Goal: Task Accomplishment & Management: Use online tool/utility

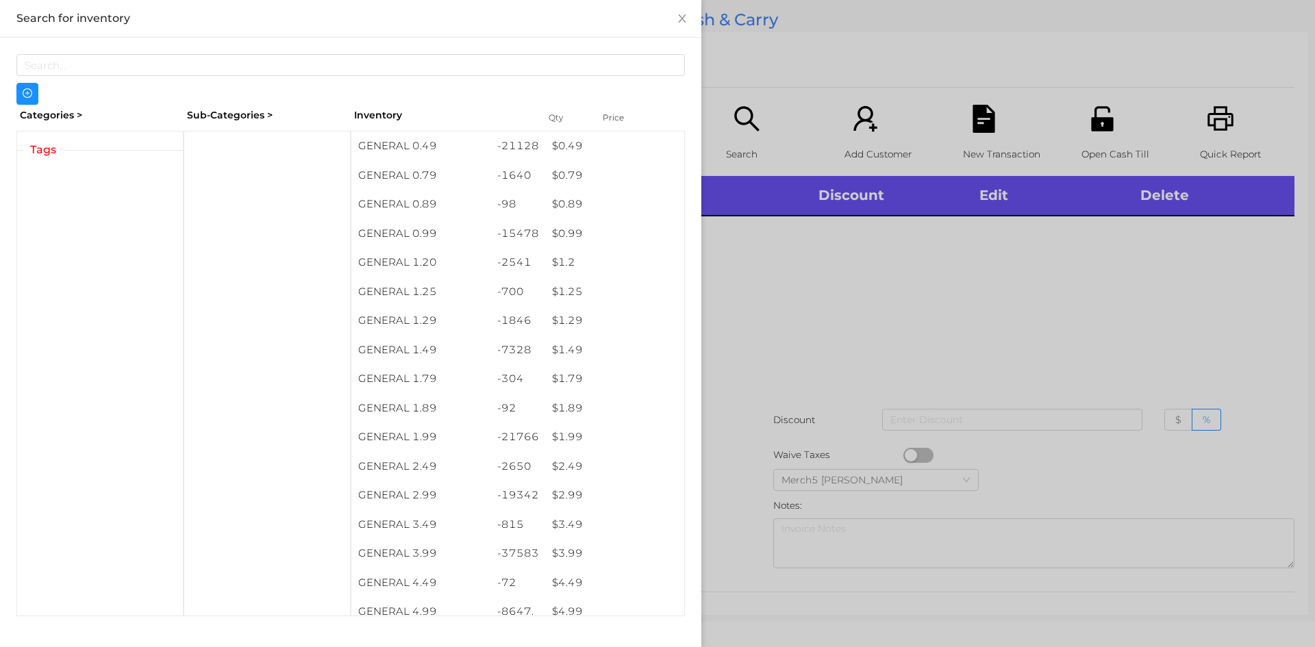
scroll to position [8, 0]
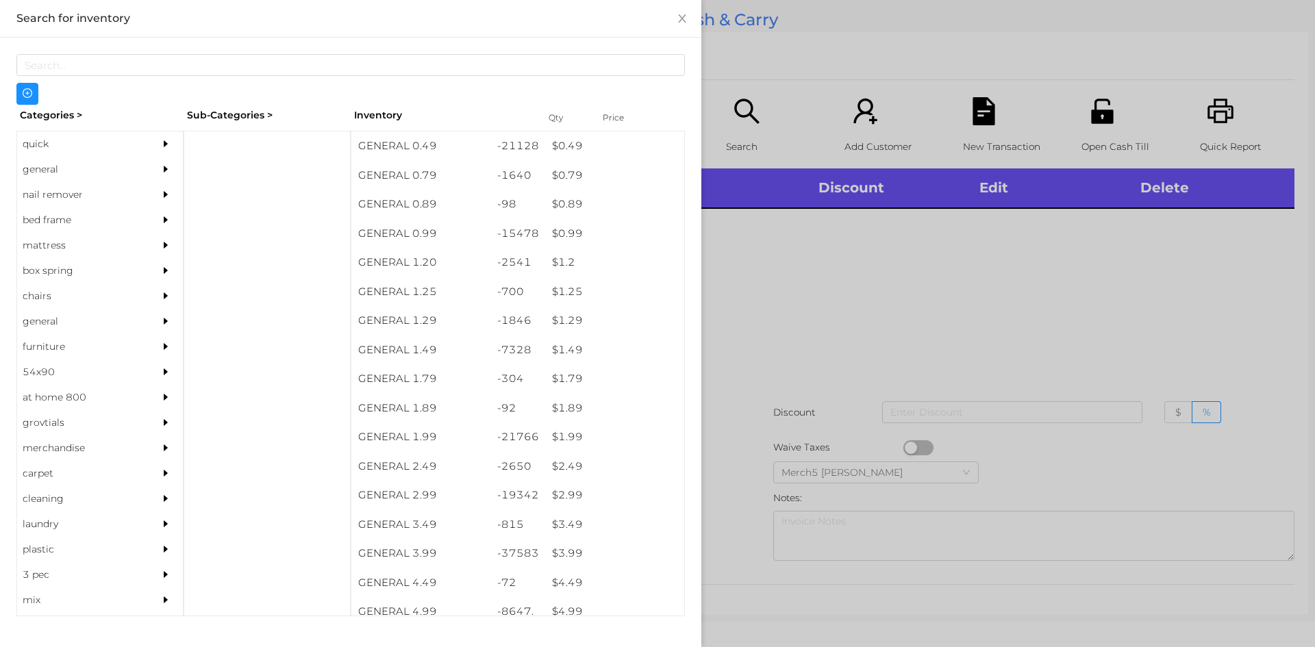
click at [133, 167] on div "general" at bounding box center [79, 169] width 125 height 25
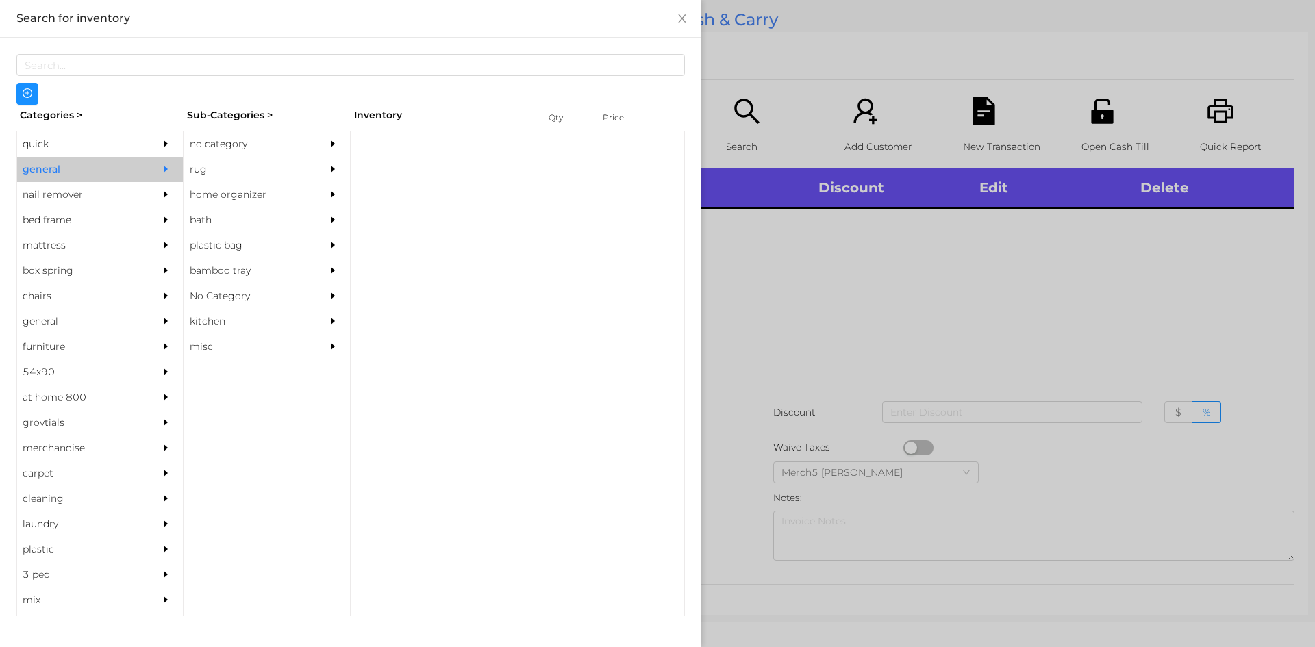
click at [288, 119] on div "Sub-Categories >" at bounding box center [267, 115] width 167 height 21
click at [320, 154] on div "no category" at bounding box center [267, 144] width 166 height 25
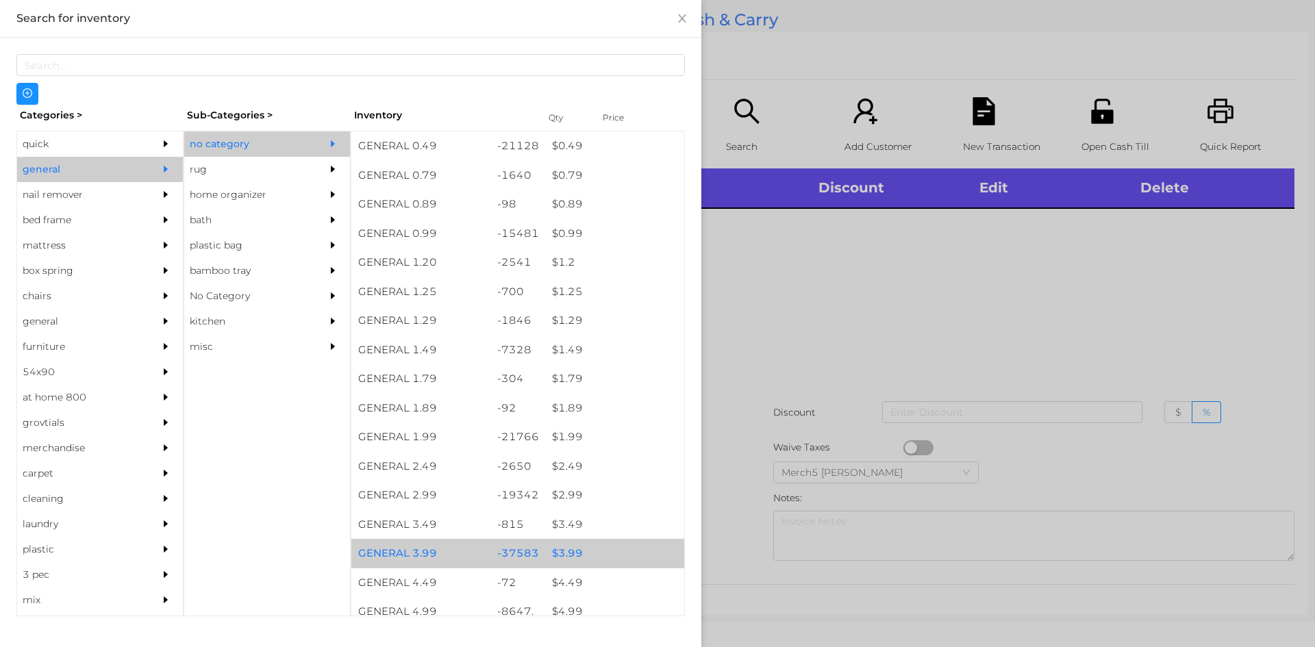
click at [580, 563] on div "$ 3.99" at bounding box center [614, 553] width 139 height 29
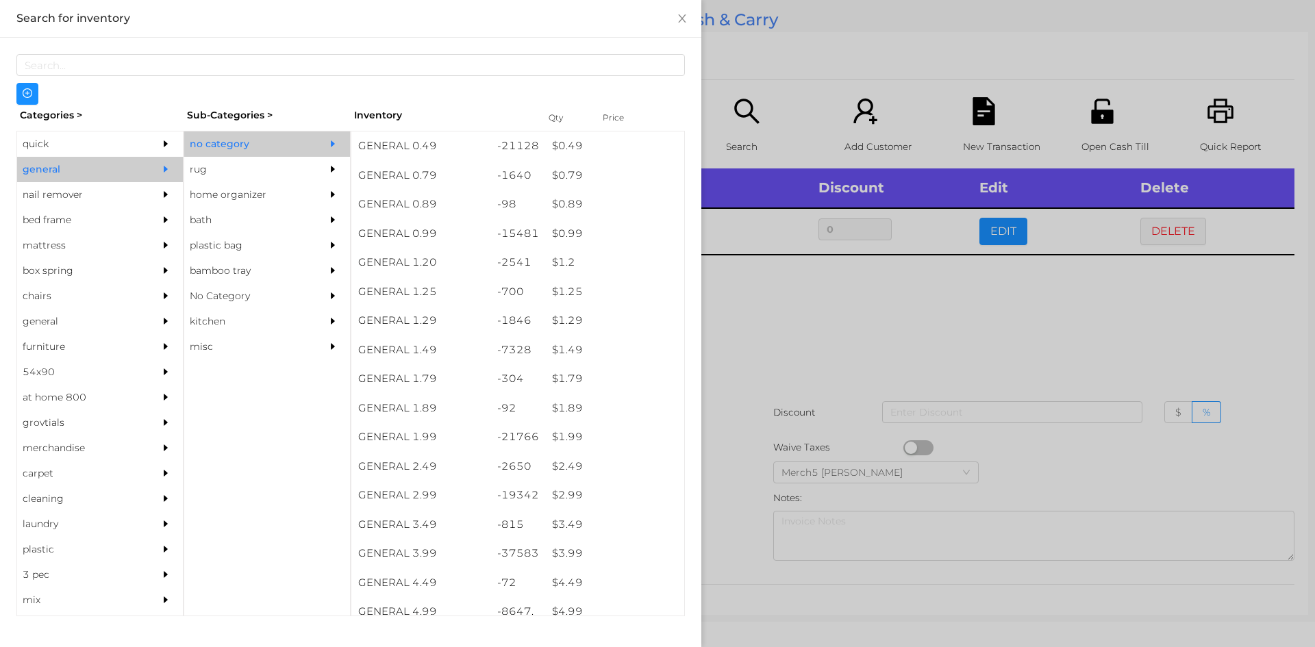
click at [853, 319] on div at bounding box center [657, 323] width 1315 height 647
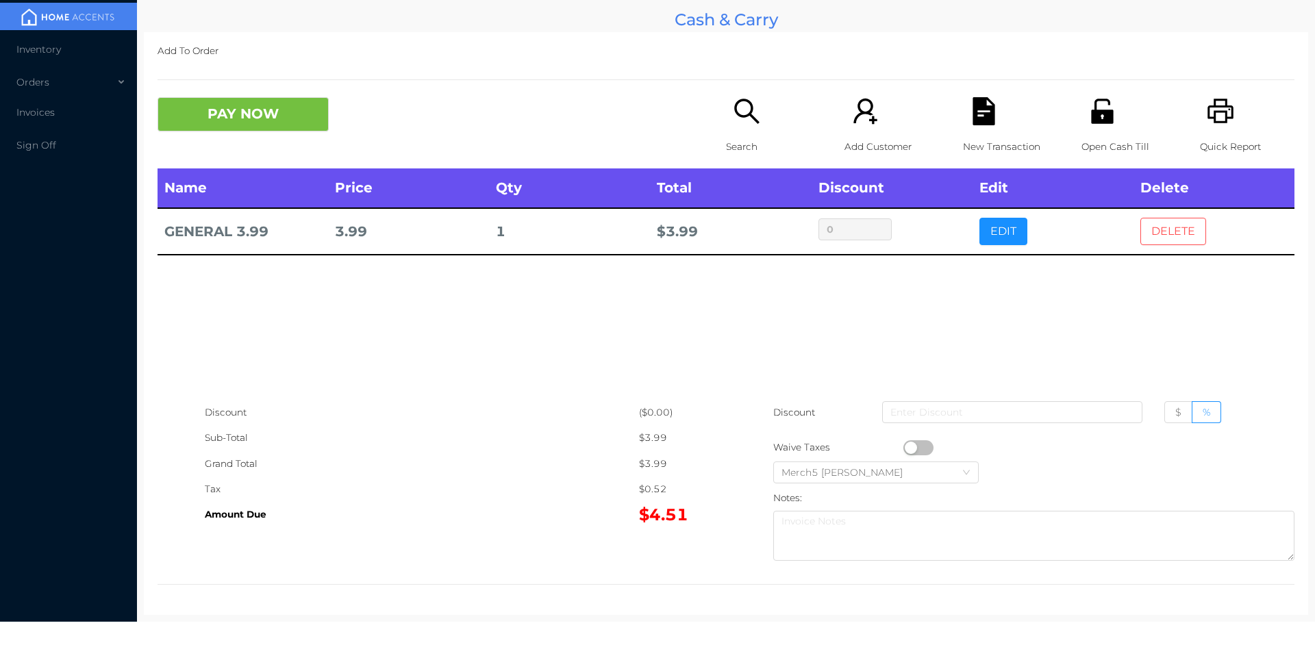
click at [1155, 240] on button "DELETE" at bounding box center [1174, 231] width 66 height 27
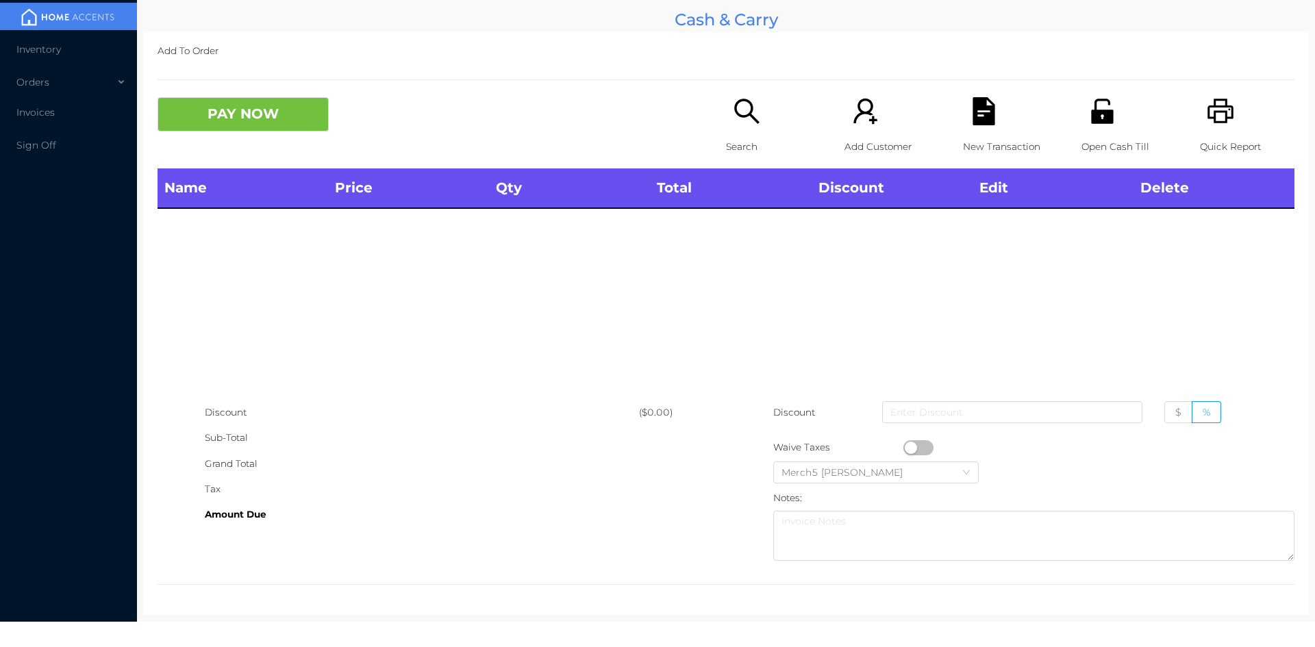
click at [734, 136] on p "Search" at bounding box center [773, 146] width 95 height 25
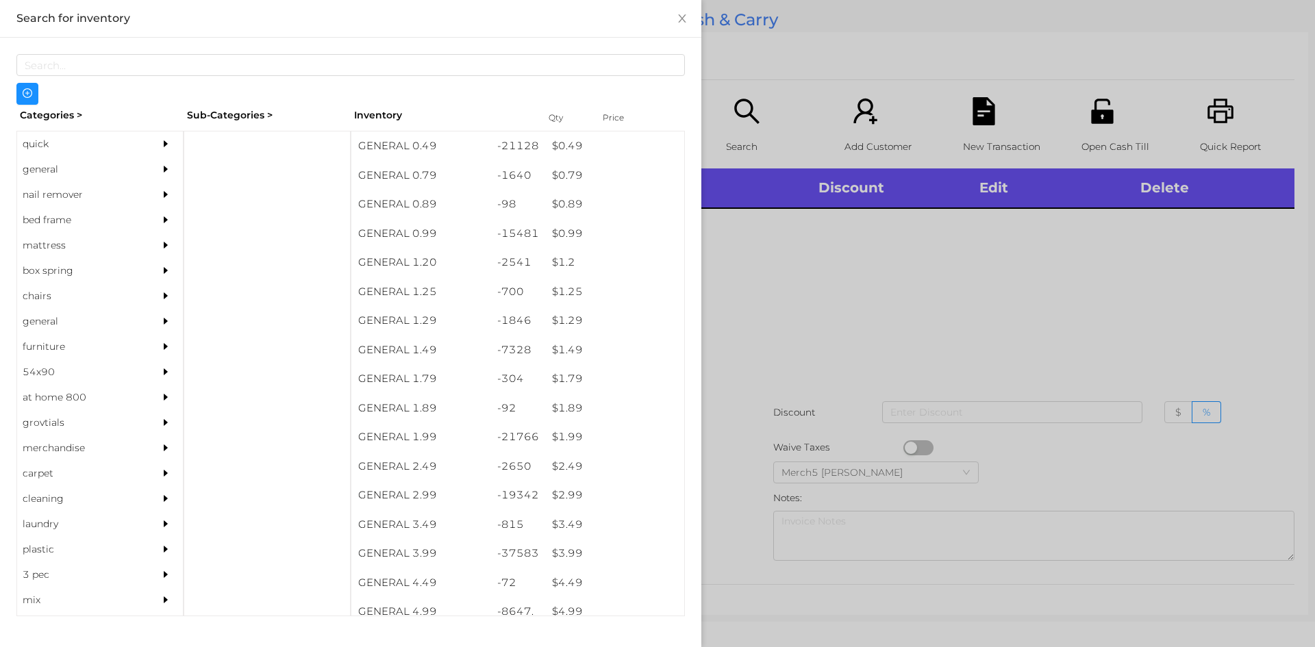
scroll to position [0, 0]
click at [273, 127] on div "Categories > Sub-Categories > Inventory Qty Price quick general nail remover be…" at bounding box center [350, 361] width 669 height 512
click at [287, 134] on div at bounding box center [267, 374] width 167 height 486
click at [156, 173] on div at bounding box center [169, 169] width 27 height 25
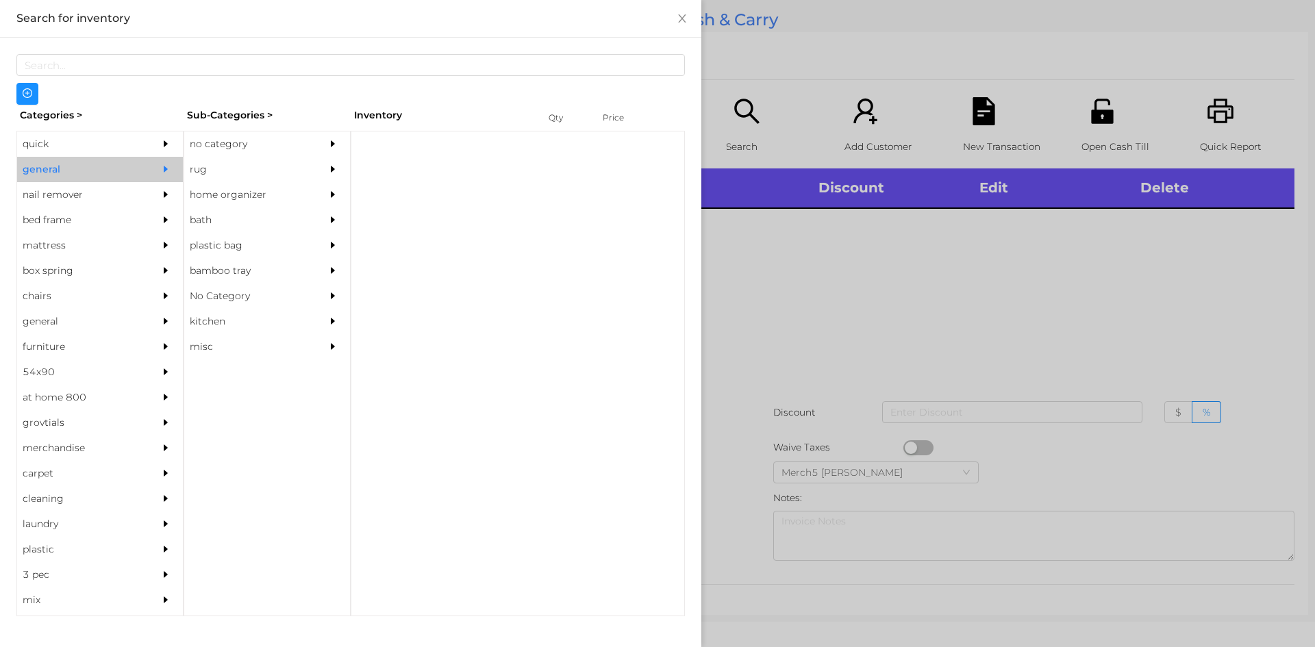
click at [275, 136] on div "no category" at bounding box center [246, 144] width 125 height 25
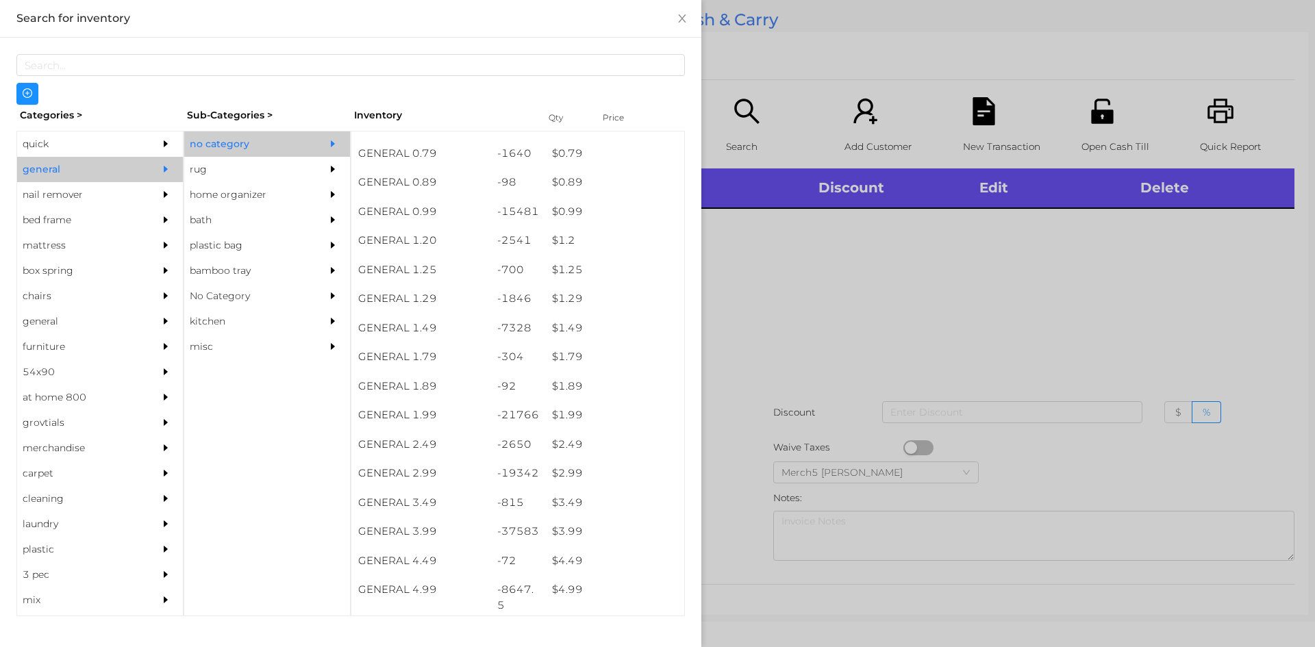
scroll to position [28, 0]
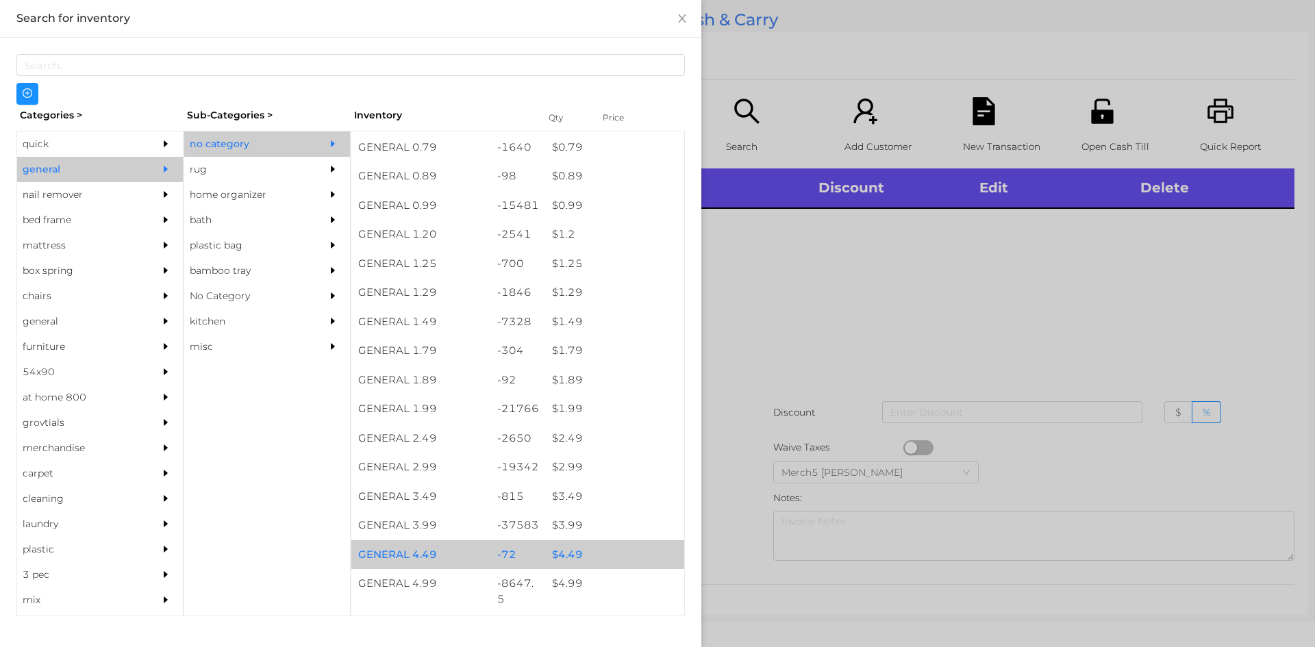
click at [562, 556] on div "$ 4.49" at bounding box center [614, 555] width 139 height 29
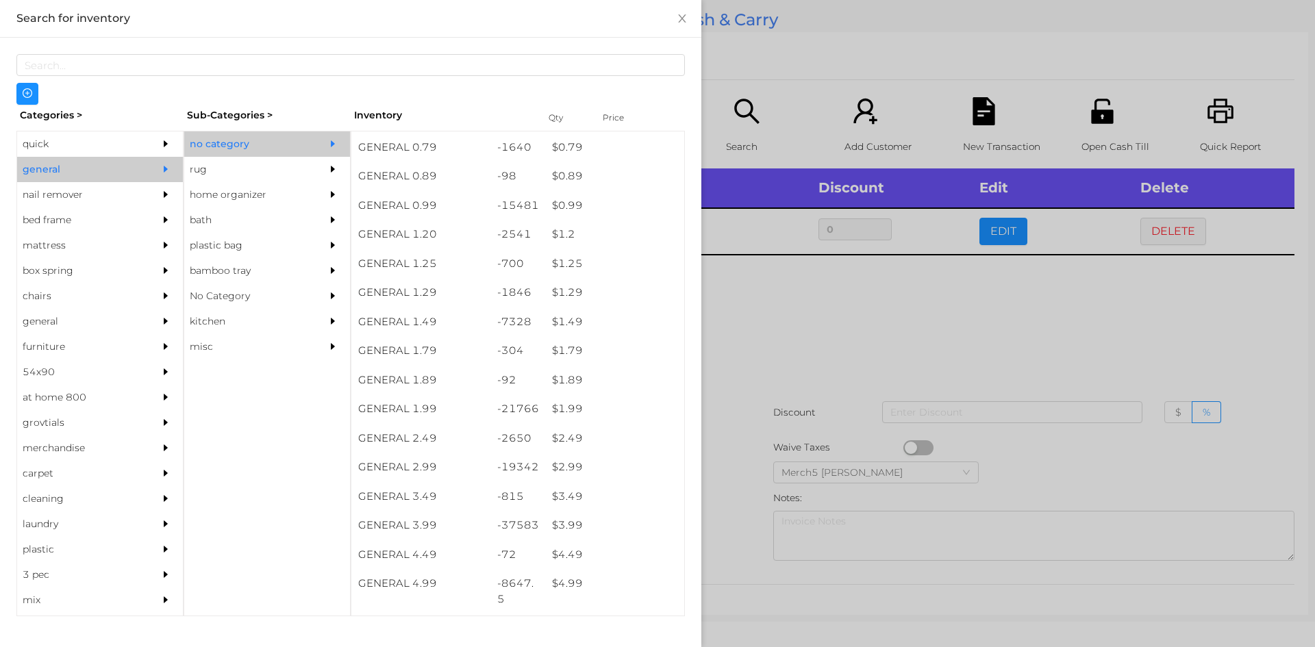
click at [864, 334] on div at bounding box center [657, 323] width 1315 height 647
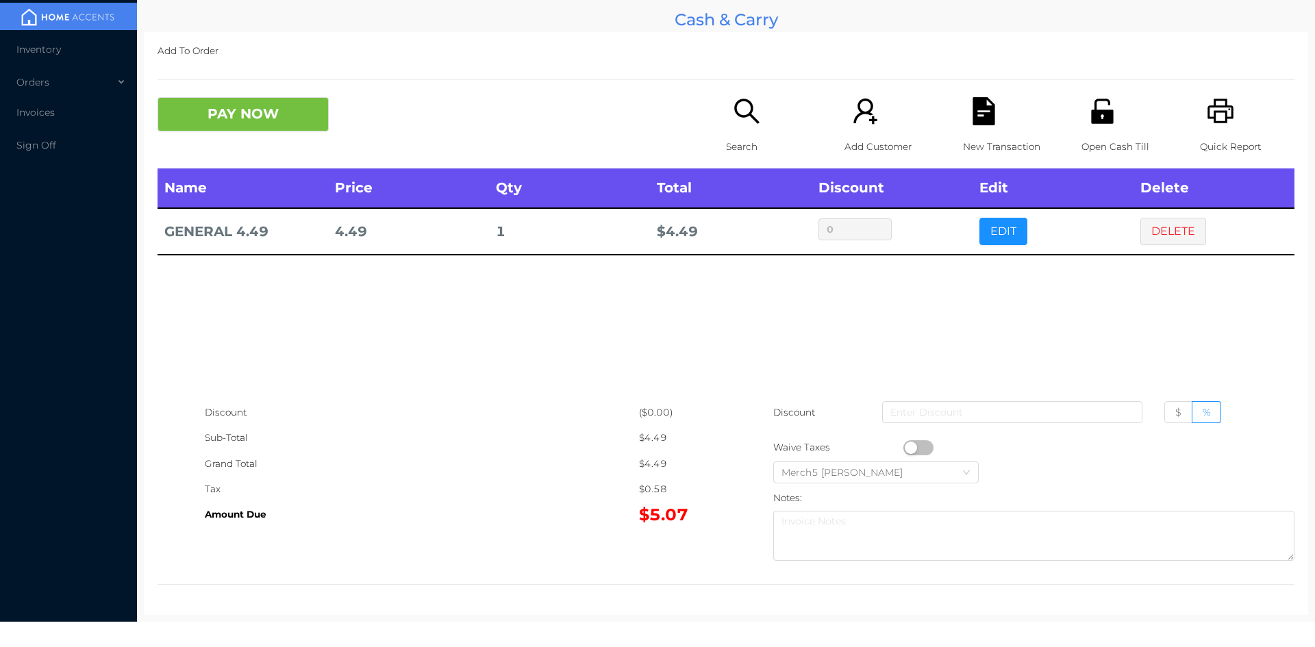
click at [1159, 245] on button "DELETE" at bounding box center [1174, 231] width 66 height 27
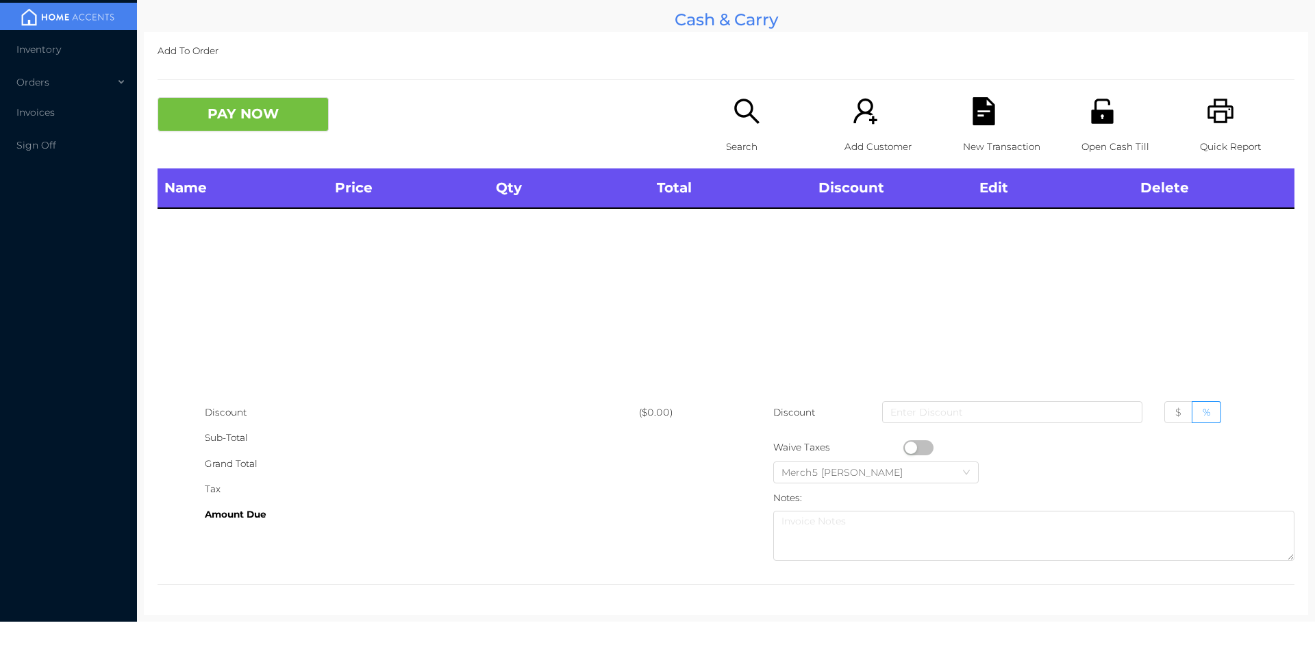
click at [760, 135] on p "Search" at bounding box center [773, 146] width 95 height 25
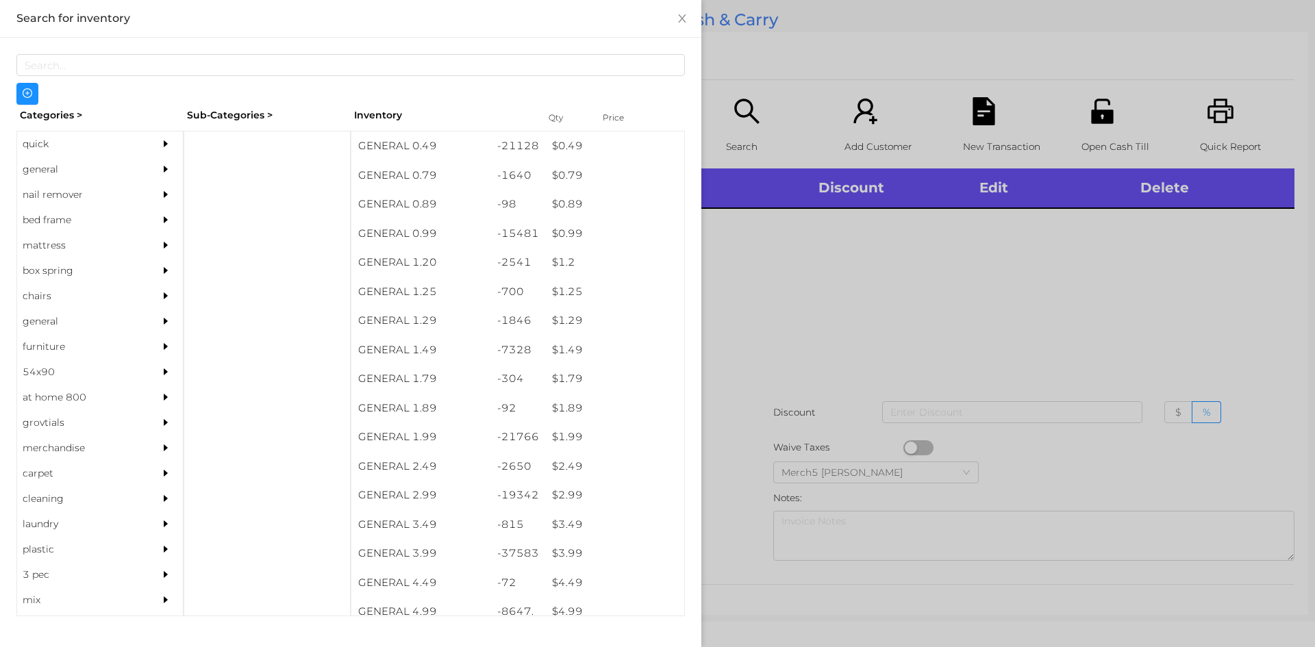
click at [143, 177] on div "general" at bounding box center [100, 169] width 166 height 25
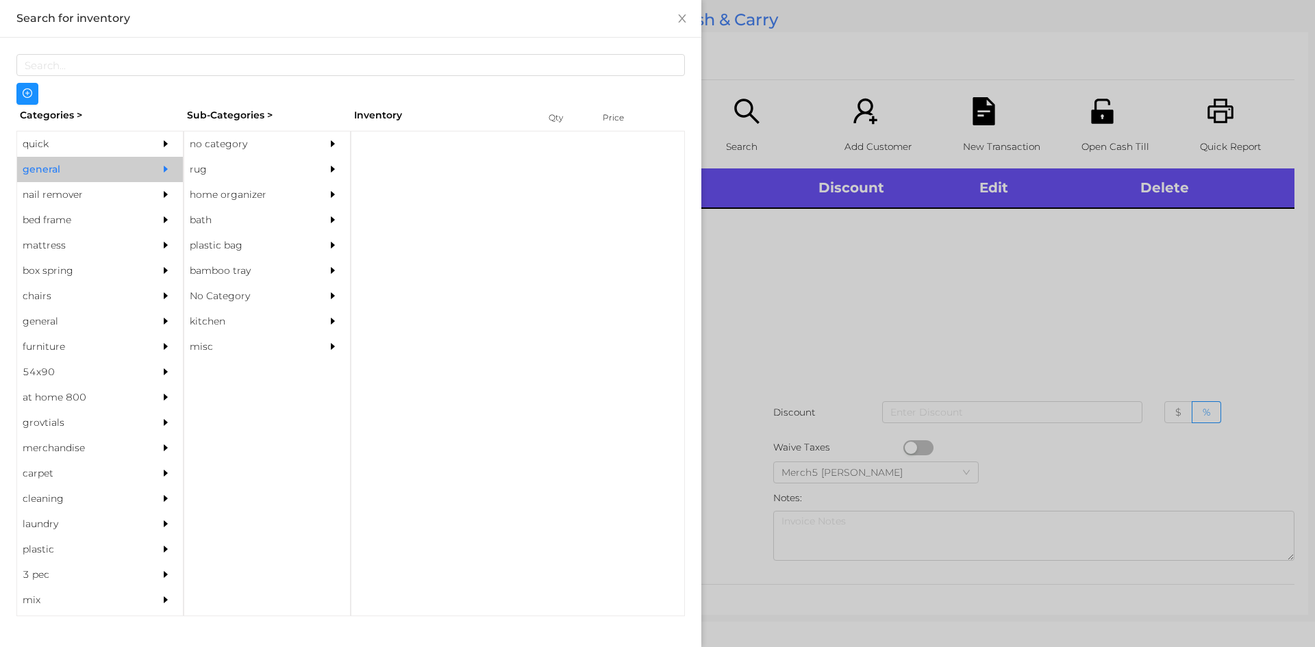
click at [260, 149] on div "no category" at bounding box center [246, 144] width 125 height 25
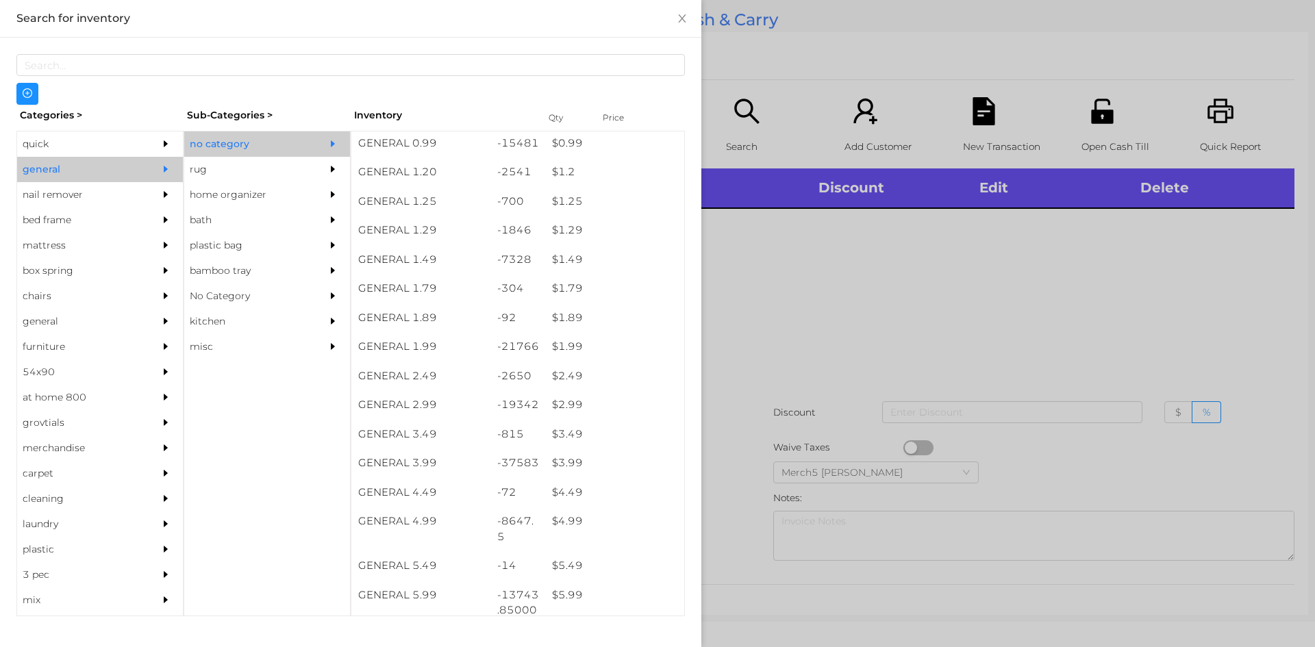
scroll to position [90, 0]
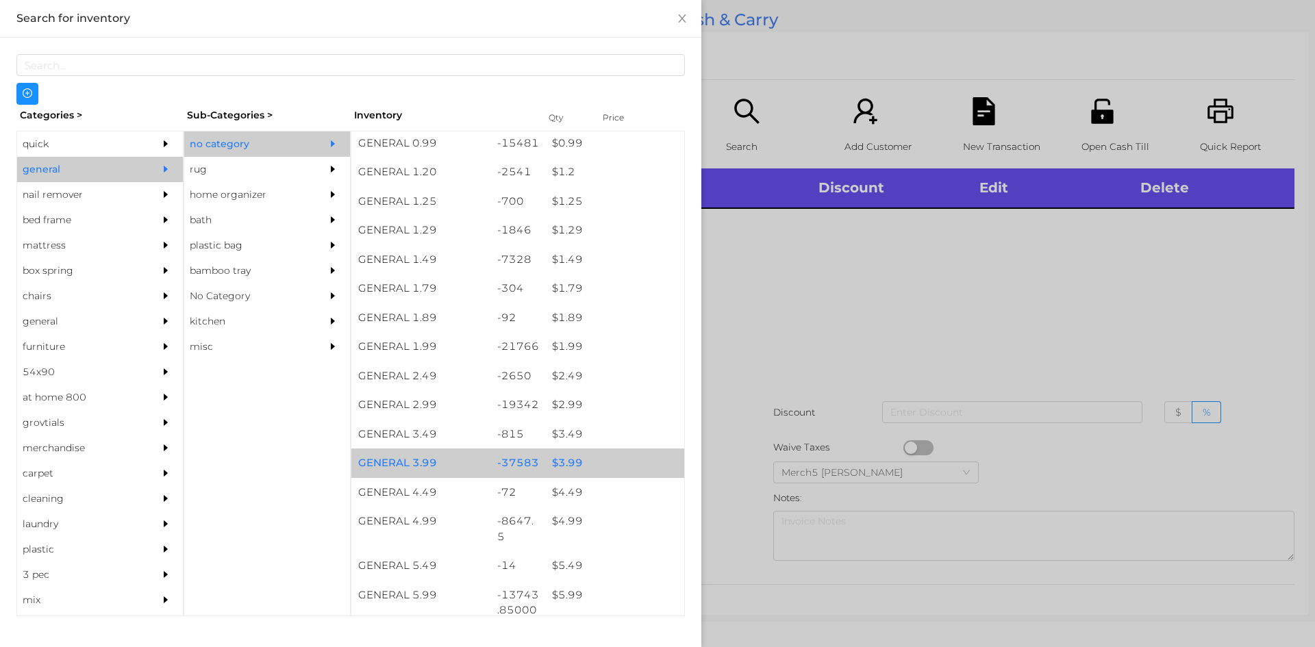
click at [604, 468] on div "$ 3.99" at bounding box center [614, 463] width 139 height 29
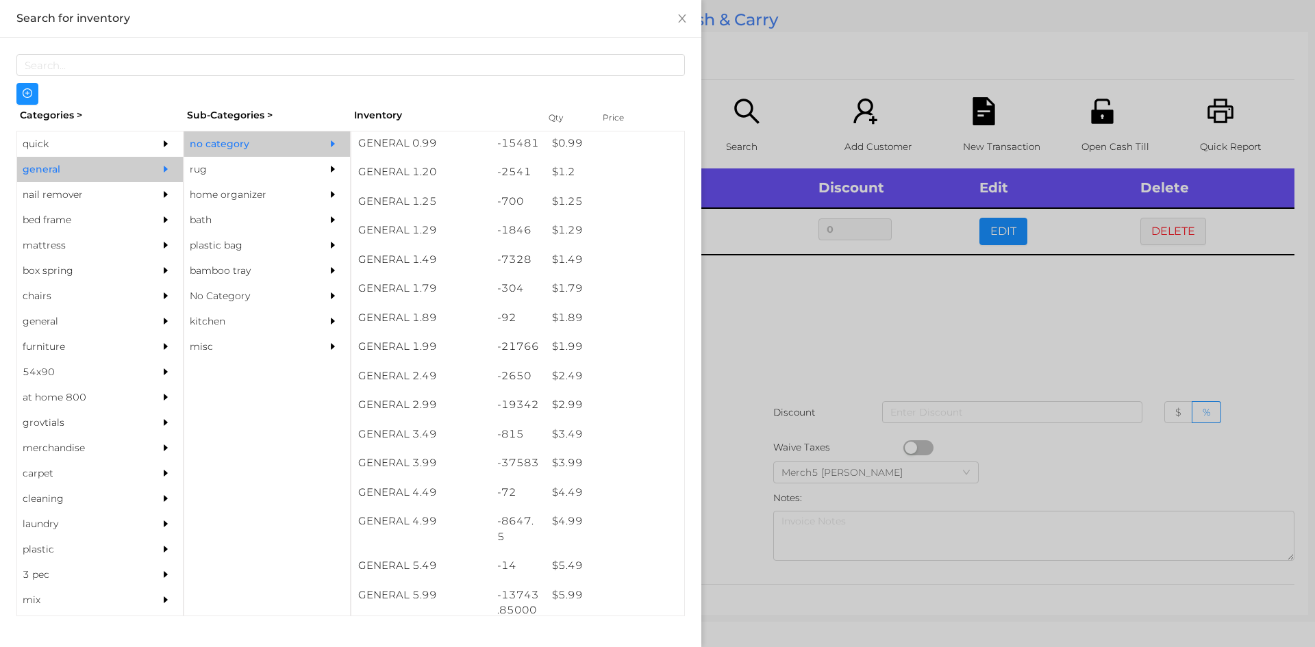
click at [826, 361] on div at bounding box center [657, 323] width 1315 height 647
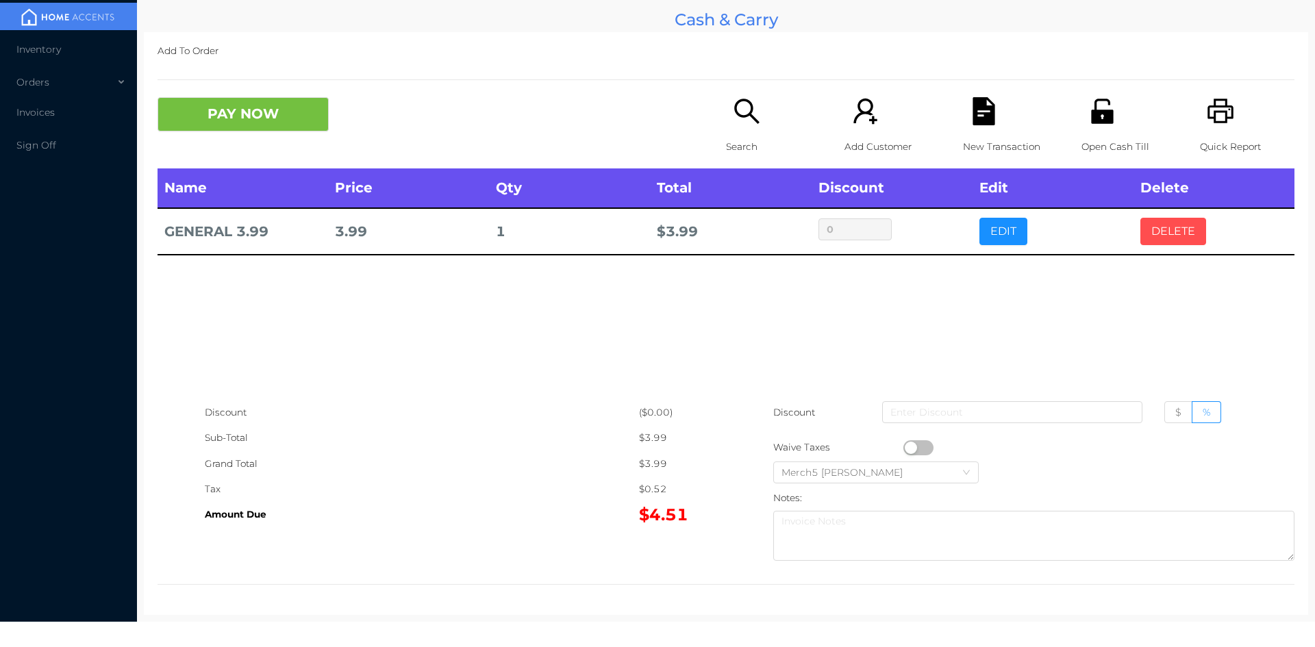
click at [1149, 235] on button "DELETE" at bounding box center [1174, 231] width 66 height 27
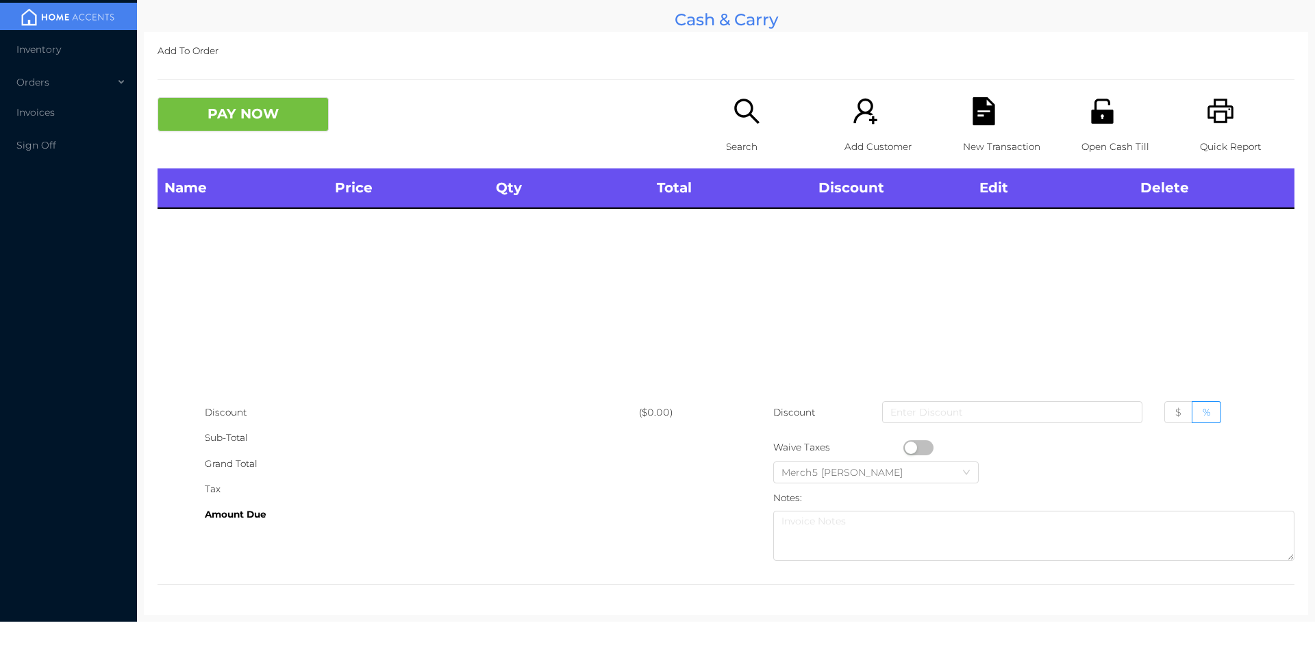
click at [756, 121] on div "Search" at bounding box center [773, 132] width 95 height 71
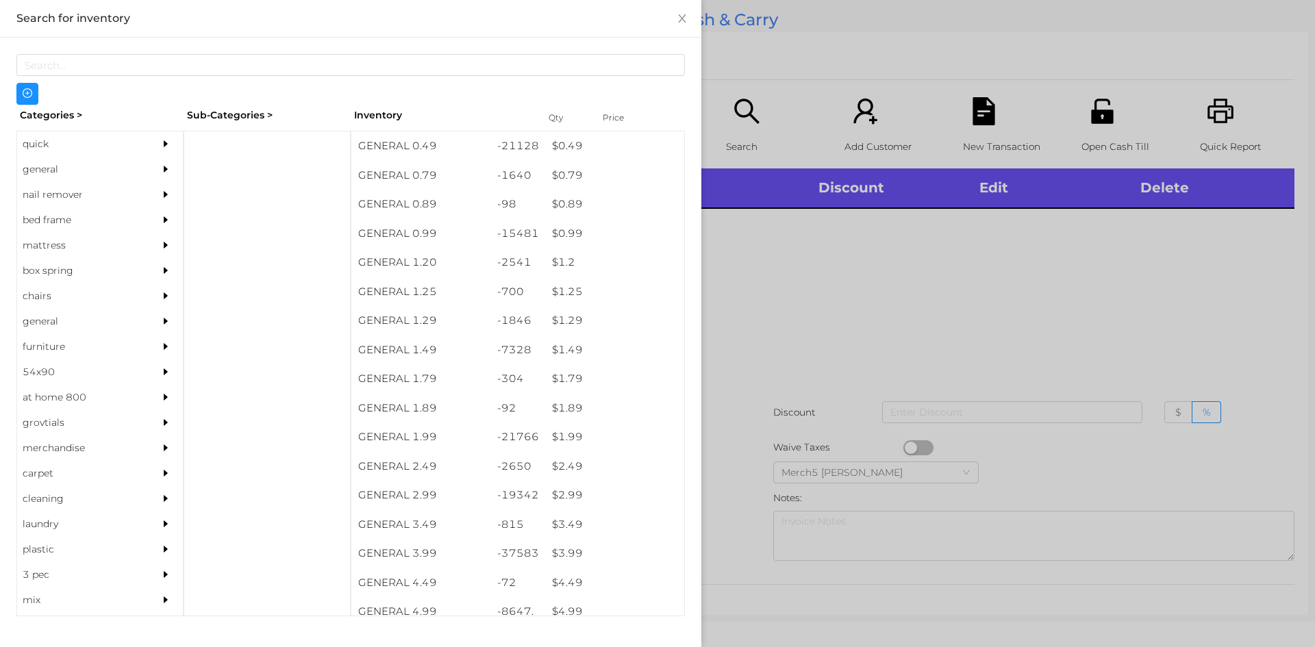
click at [97, 167] on div "general" at bounding box center [79, 169] width 125 height 25
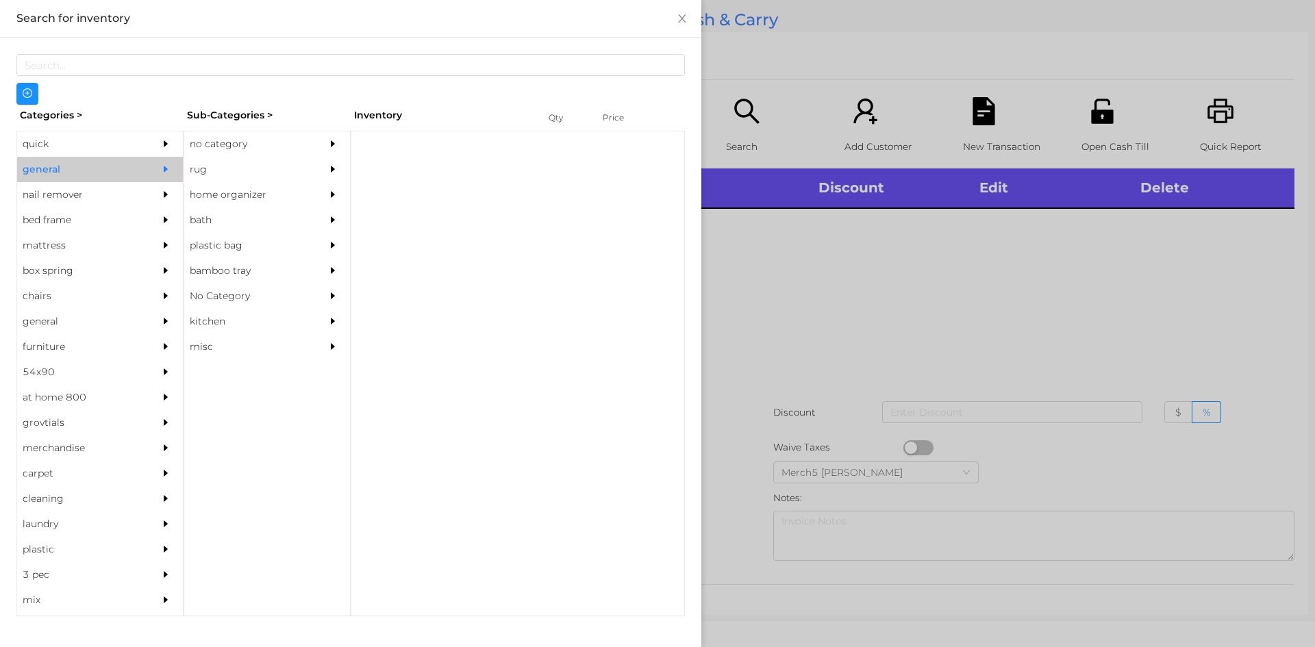
click at [318, 146] on div "no category" at bounding box center [267, 144] width 166 height 25
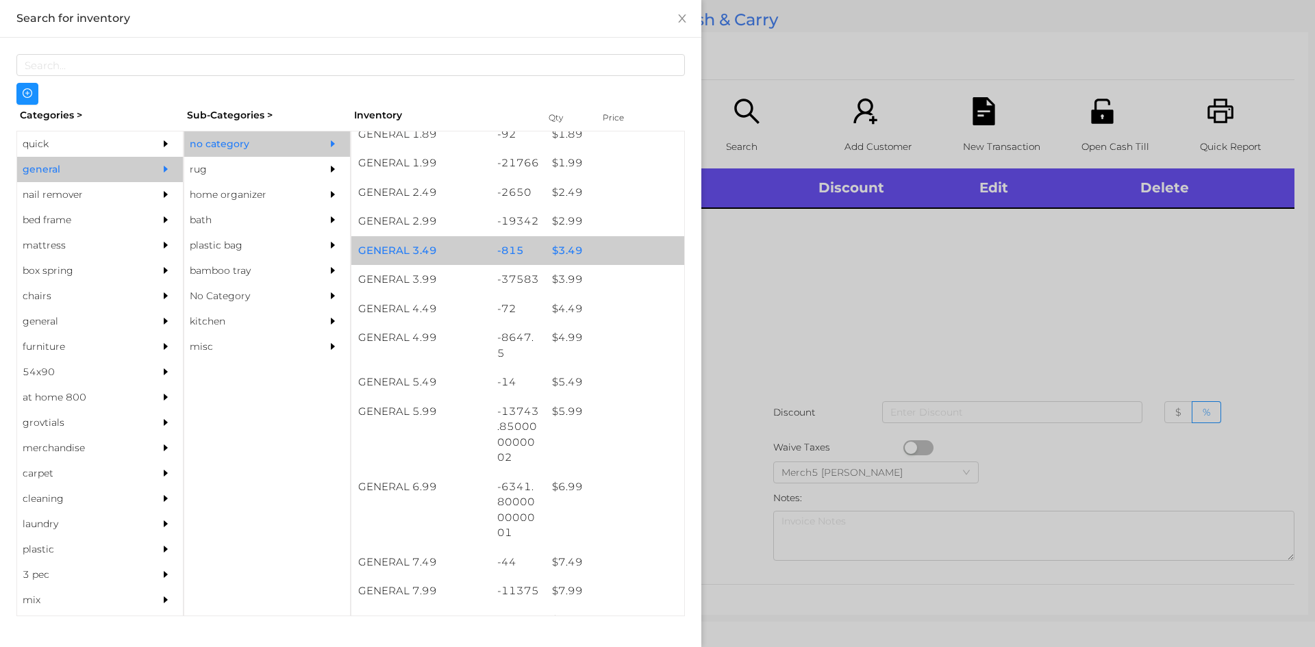
scroll to position [548, 0]
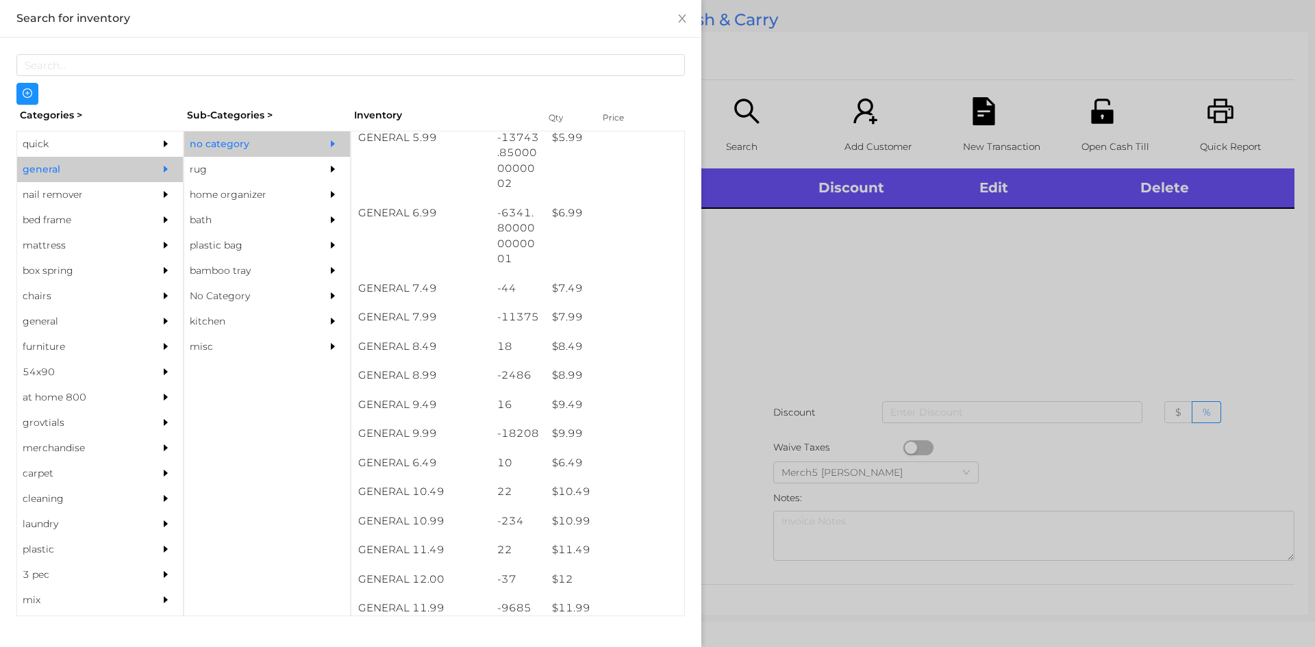
click at [900, 308] on div at bounding box center [657, 323] width 1315 height 647
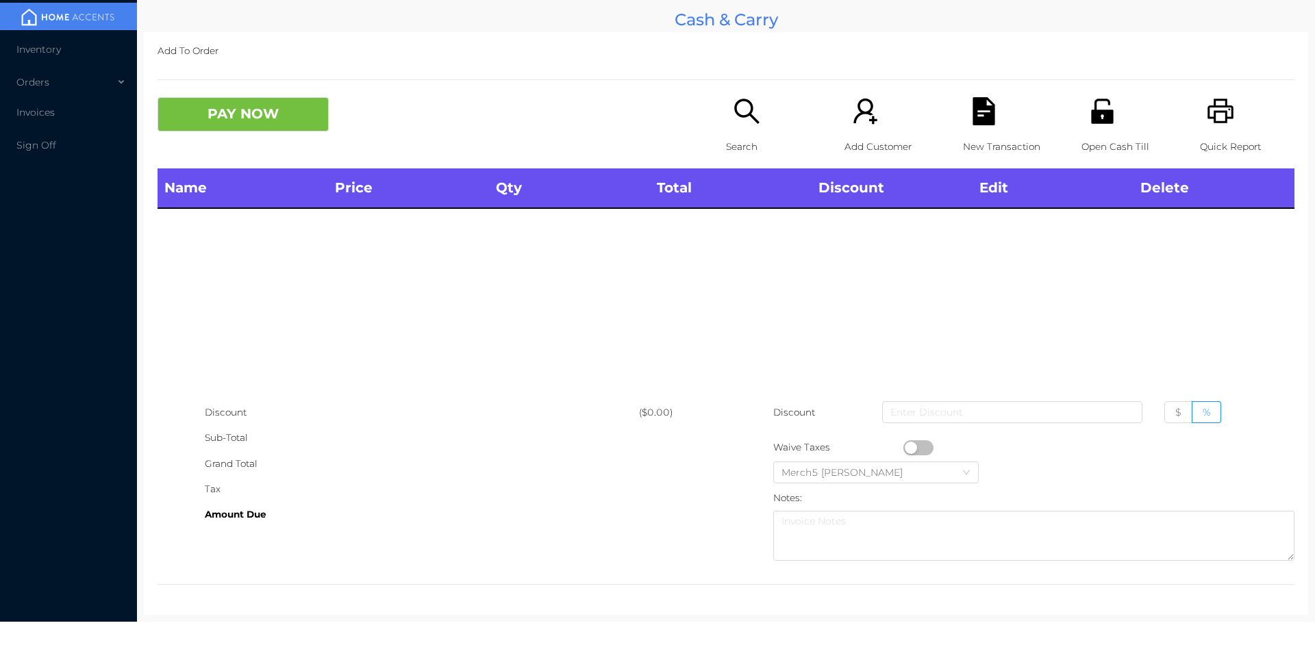
click at [728, 157] on p "Search" at bounding box center [773, 146] width 95 height 25
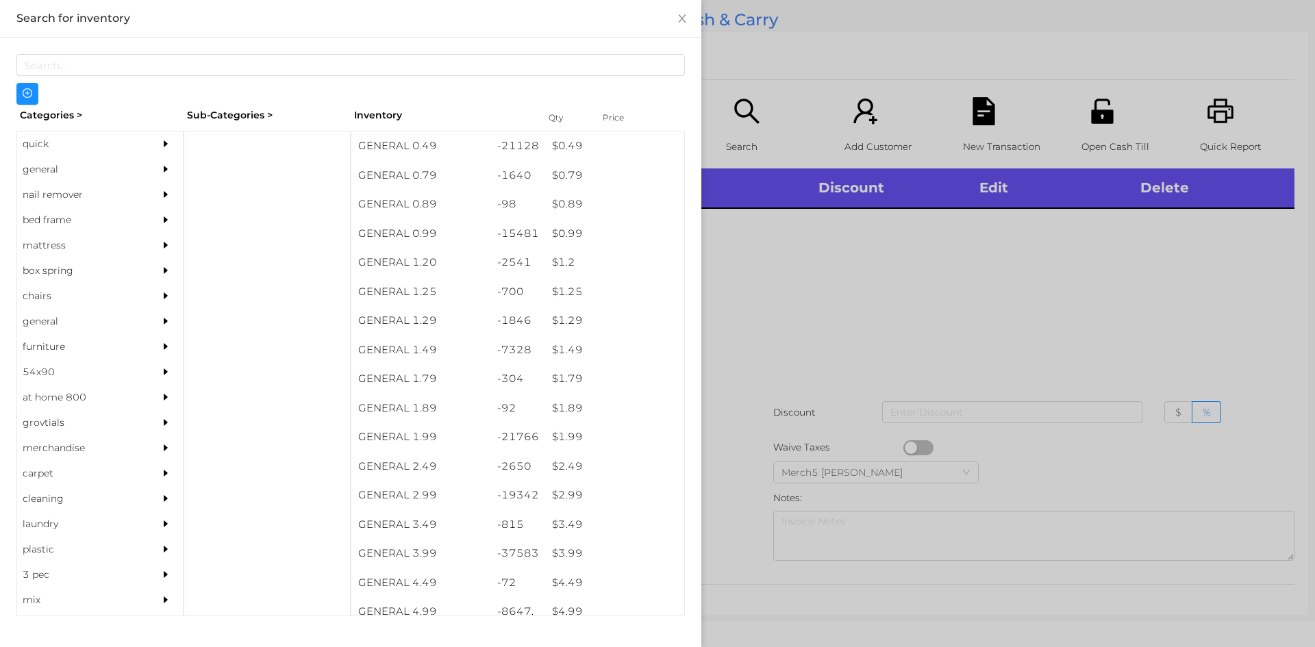
click at [96, 173] on div "general" at bounding box center [79, 169] width 125 height 25
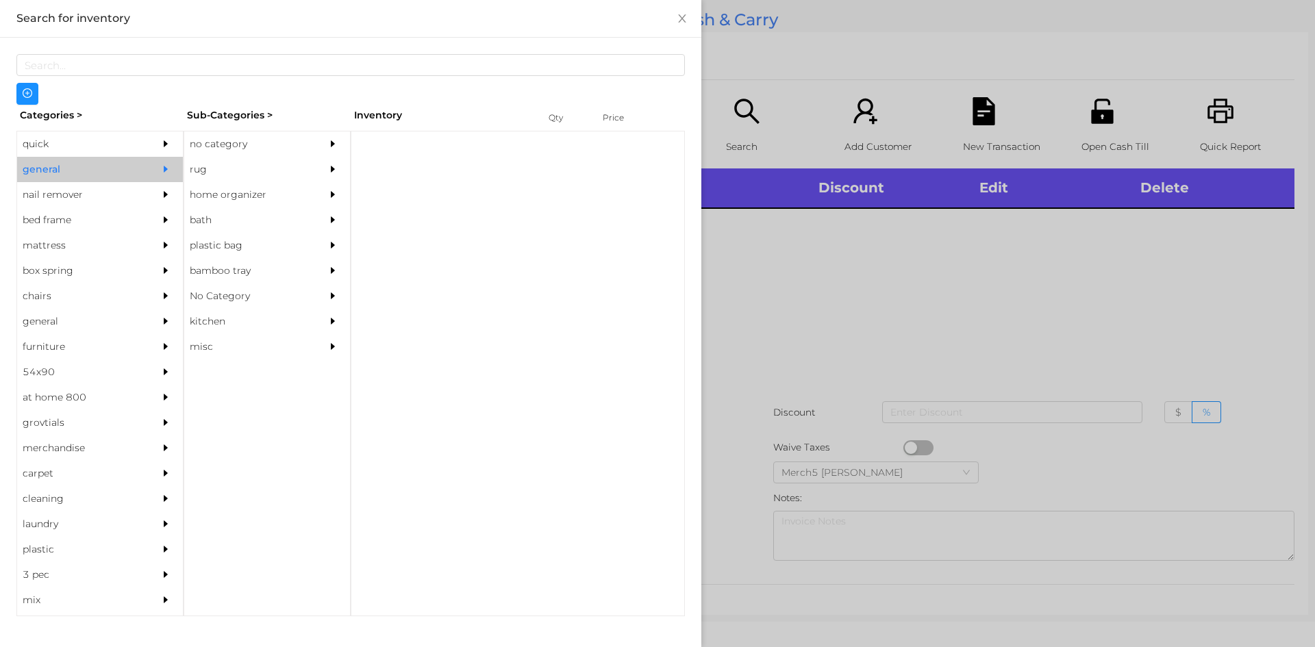
click at [247, 136] on div "no category" at bounding box center [246, 144] width 125 height 25
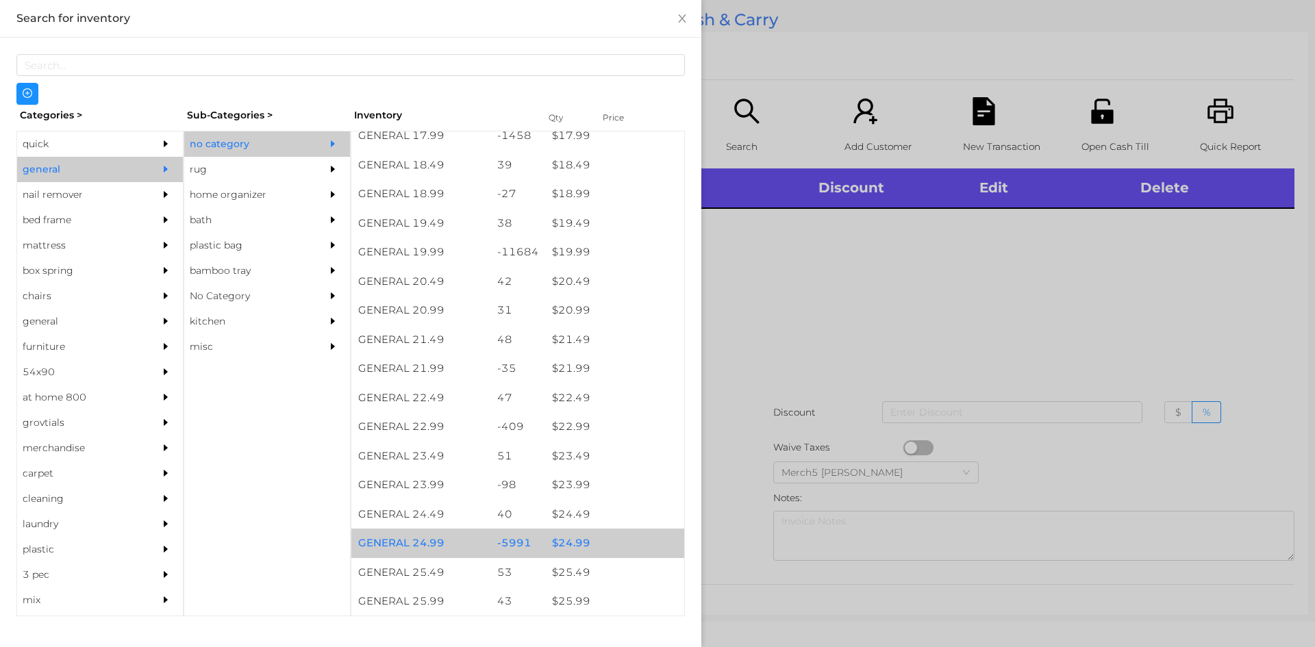
scroll to position [1439, 0]
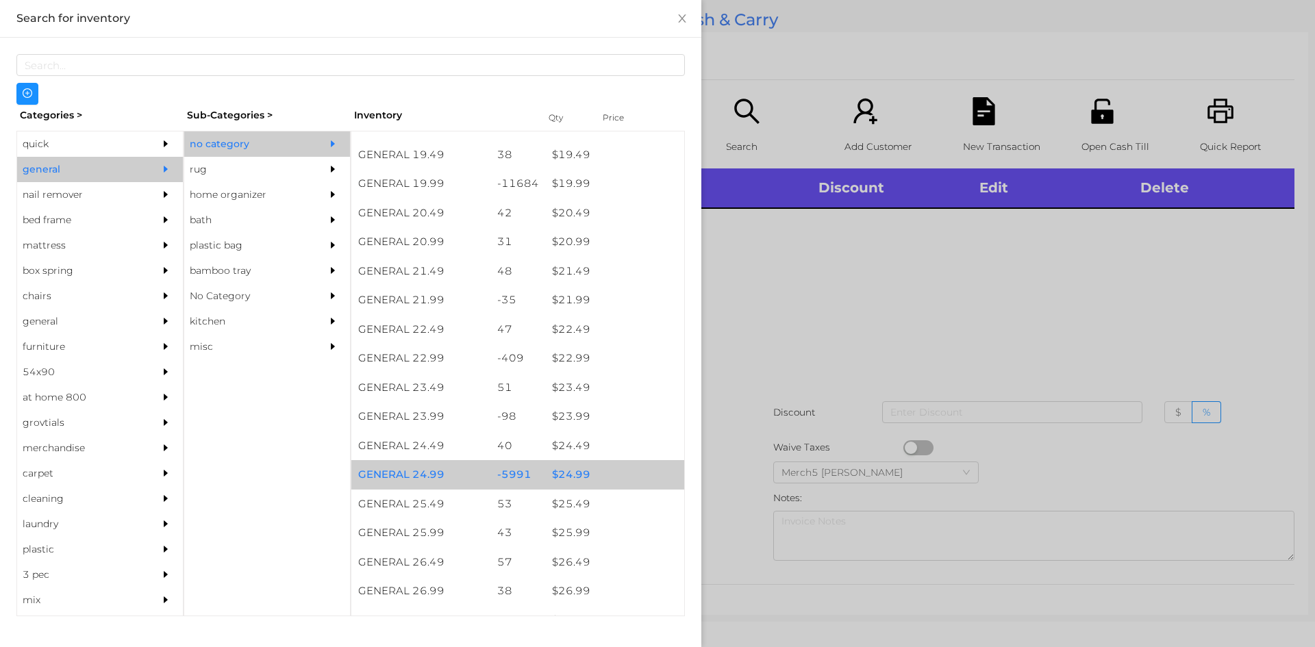
click at [621, 478] on div "$ 24.99" at bounding box center [614, 474] width 139 height 29
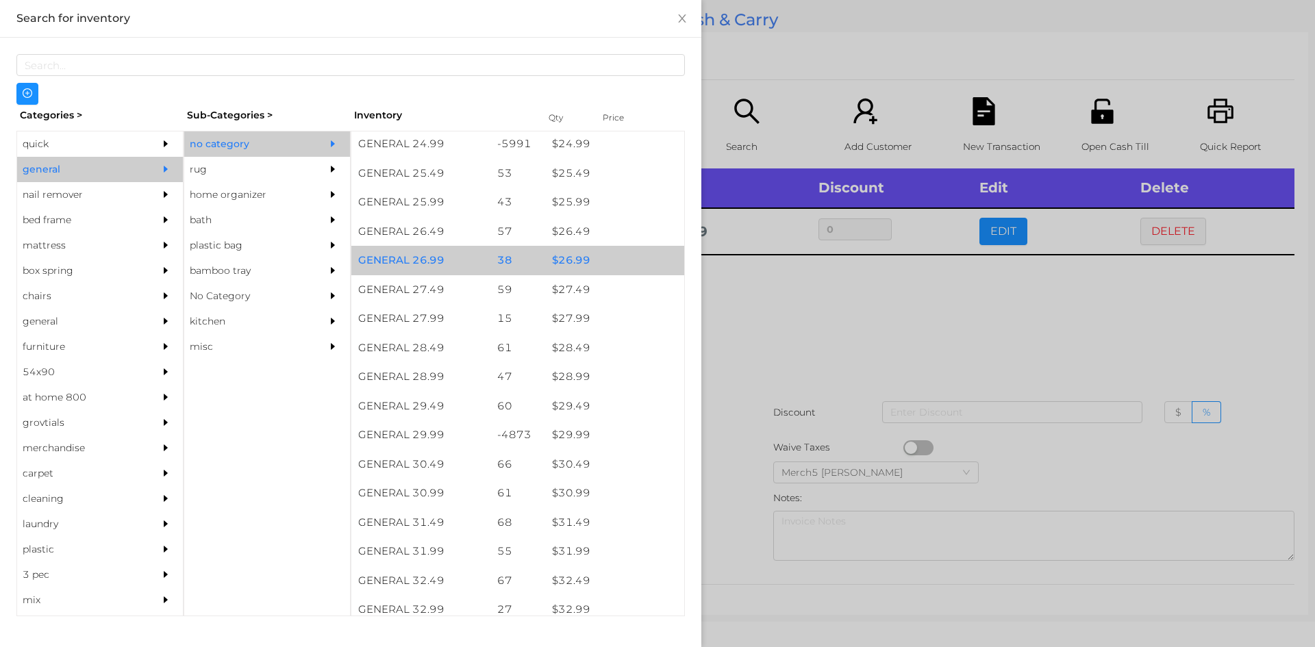
scroll to position [1781, 0]
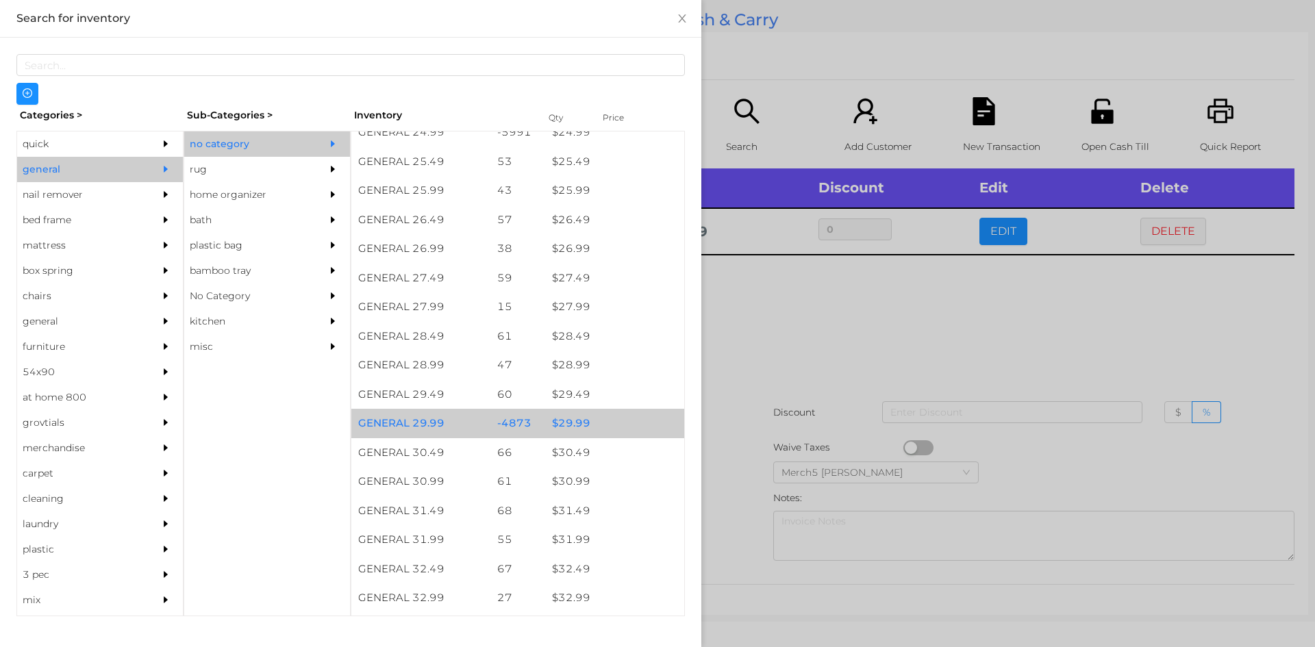
click at [618, 420] on div "$ 29.99" at bounding box center [614, 423] width 139 height 29
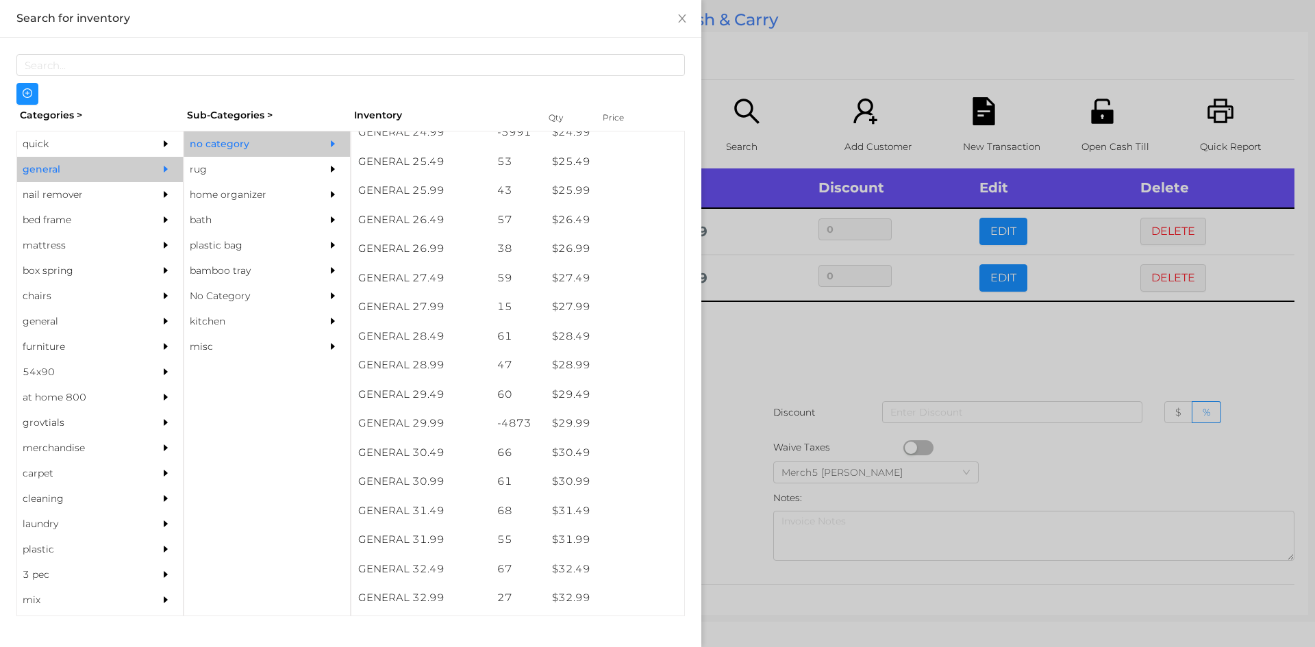
click at [830, 392] on div at bounding box center [657, 323] width 1315 height 647
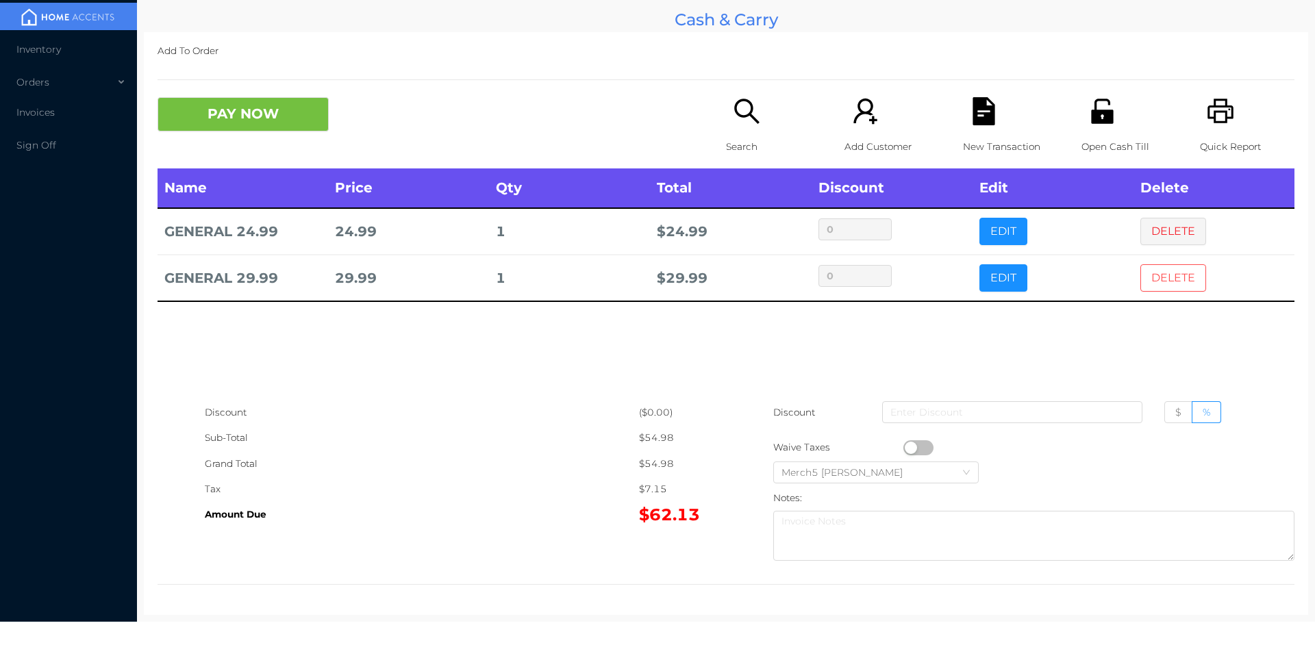
click at [1153, 275] on button "DELETE" at bounding box center [1174, 277] width 66 height 27
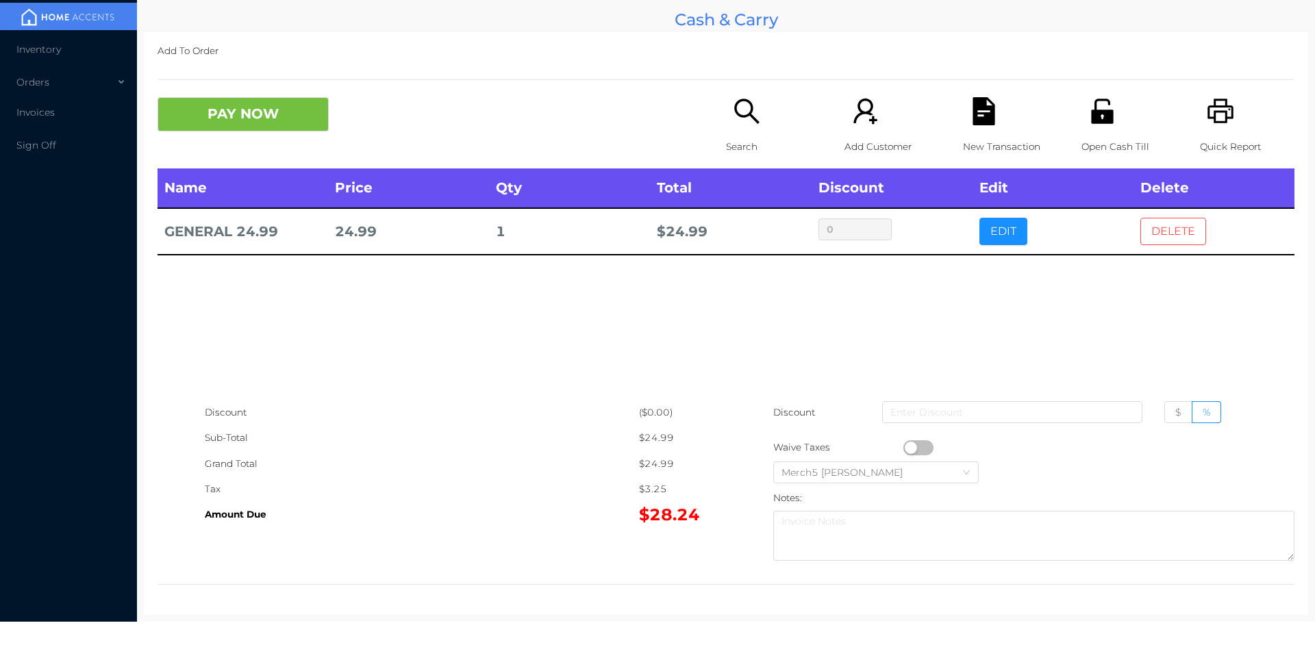
click at [1196, 223] on button "DELETE" at bounding box center [1174, 231] width 66 height 27
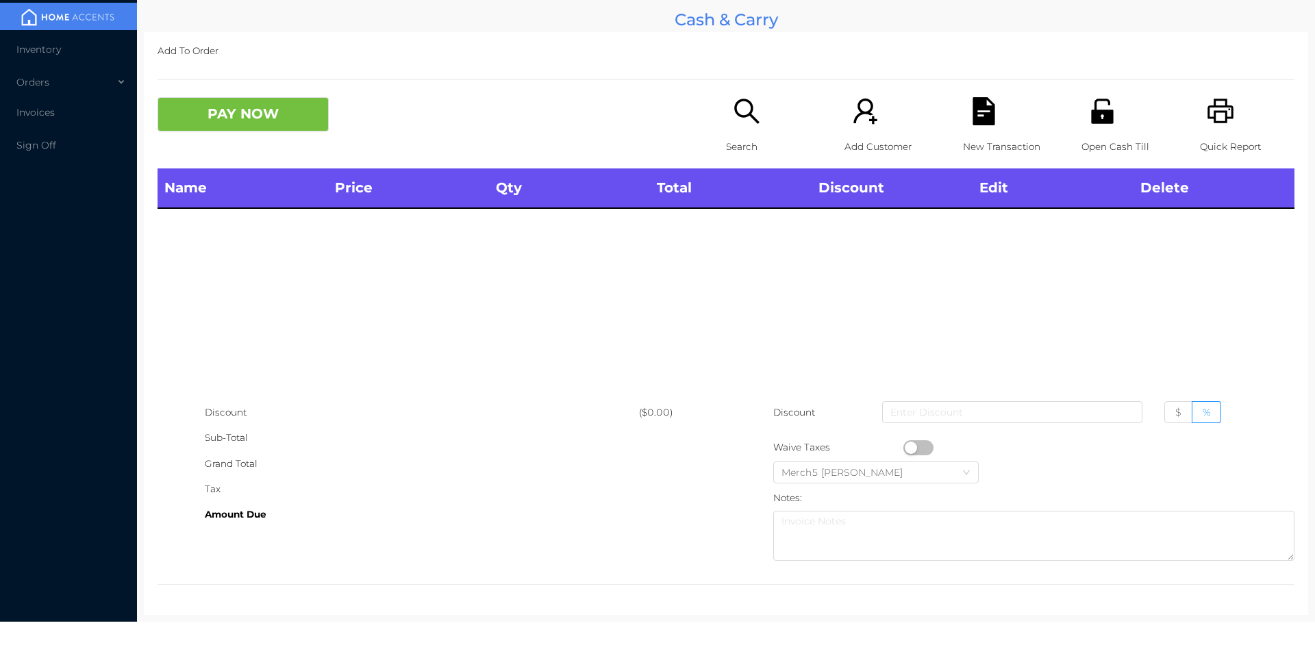
click at [765, 127] on div "Search" at bounding box center [773, 132] width 95 height 71
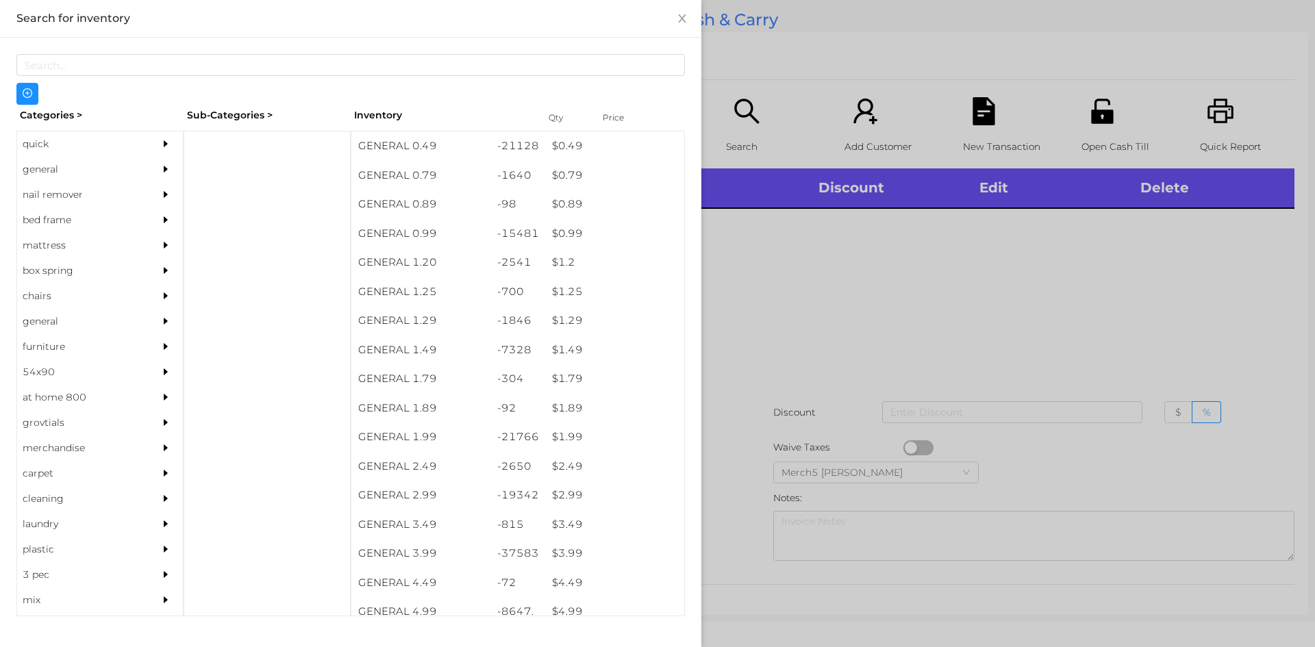
click at [891, 262] on div at bounding box center [657, 323] width 1315 height 647
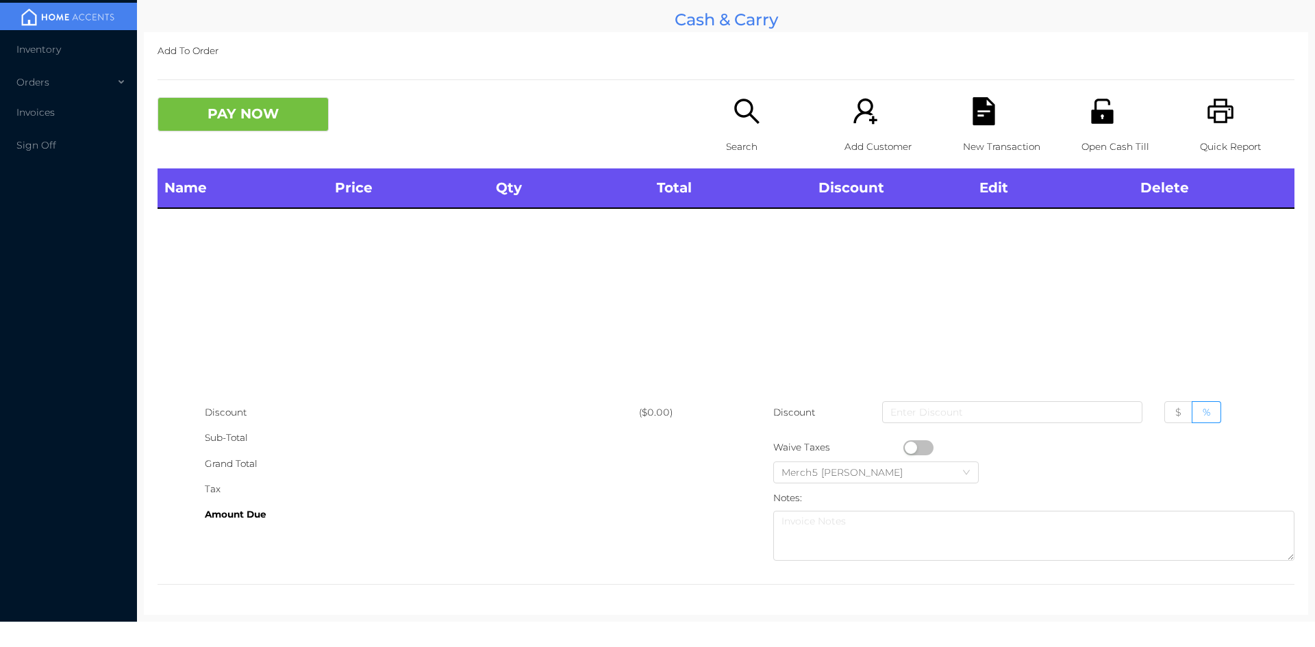
click at [750, 123] on icon "icon: search" at bounding box center [747, 111] width 28 height 28
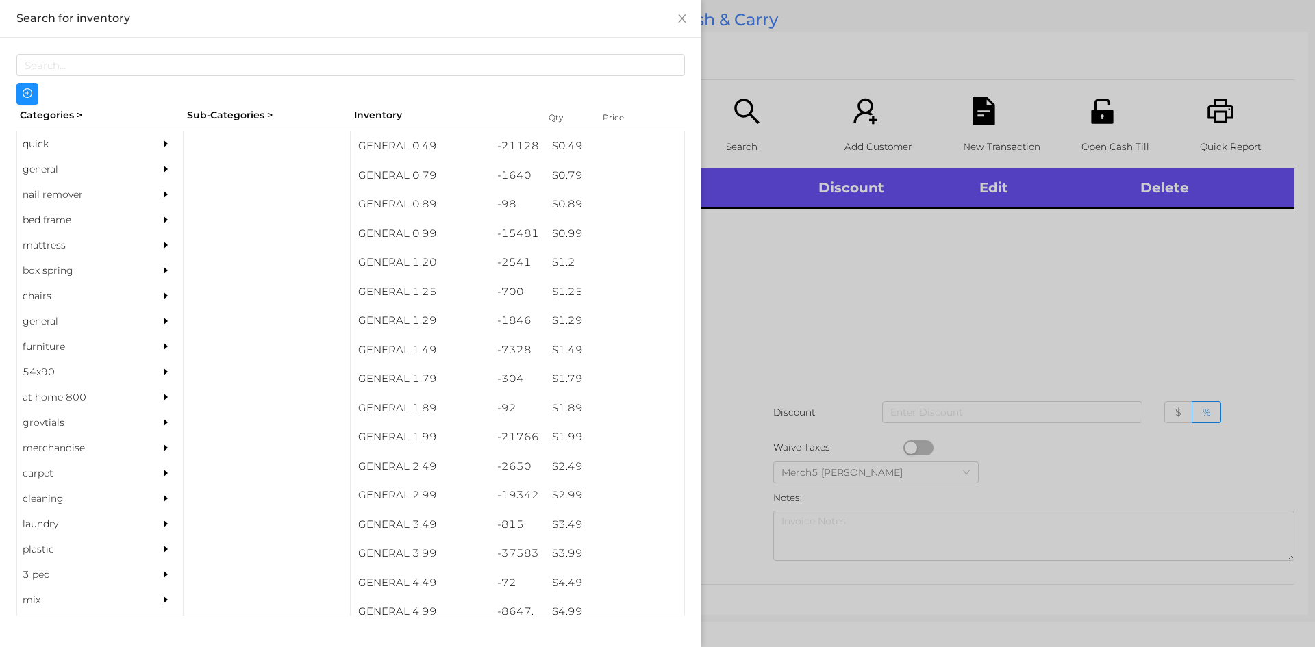
click at [97, 162] on div "general" at bounding box center [79, 169] width 125 height 25
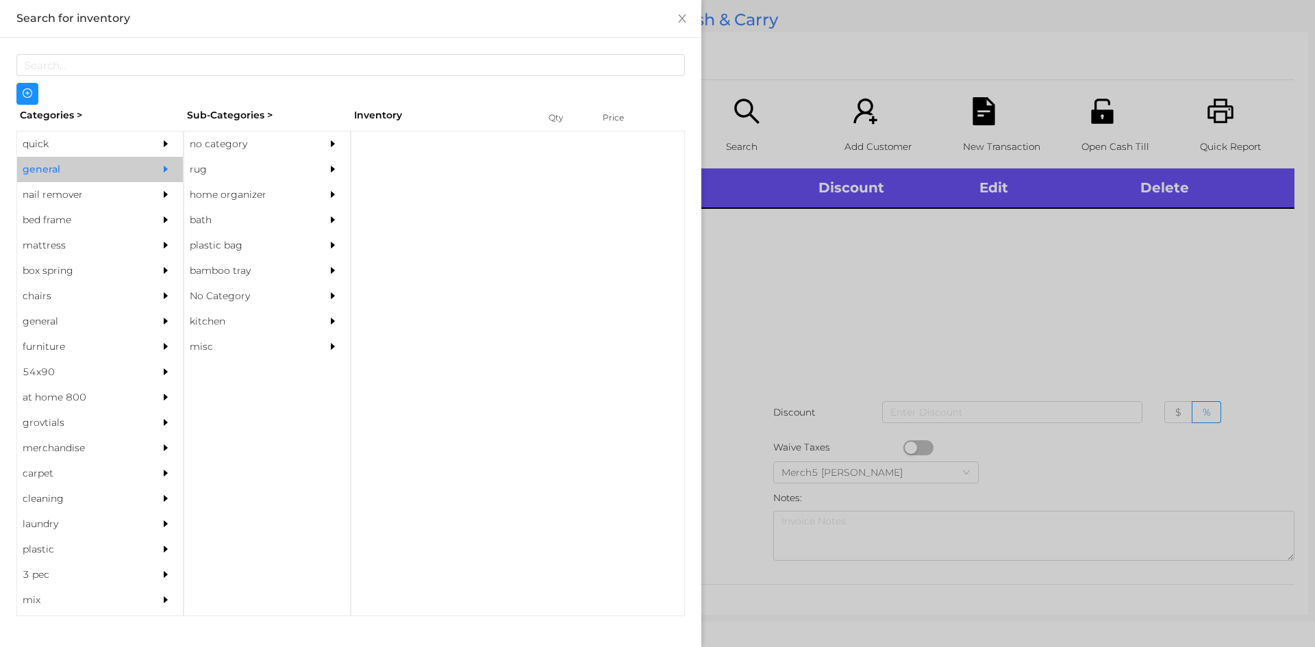
click at [280, 144] on div "no category" at bounding box center [246, 144] width 125 height 25
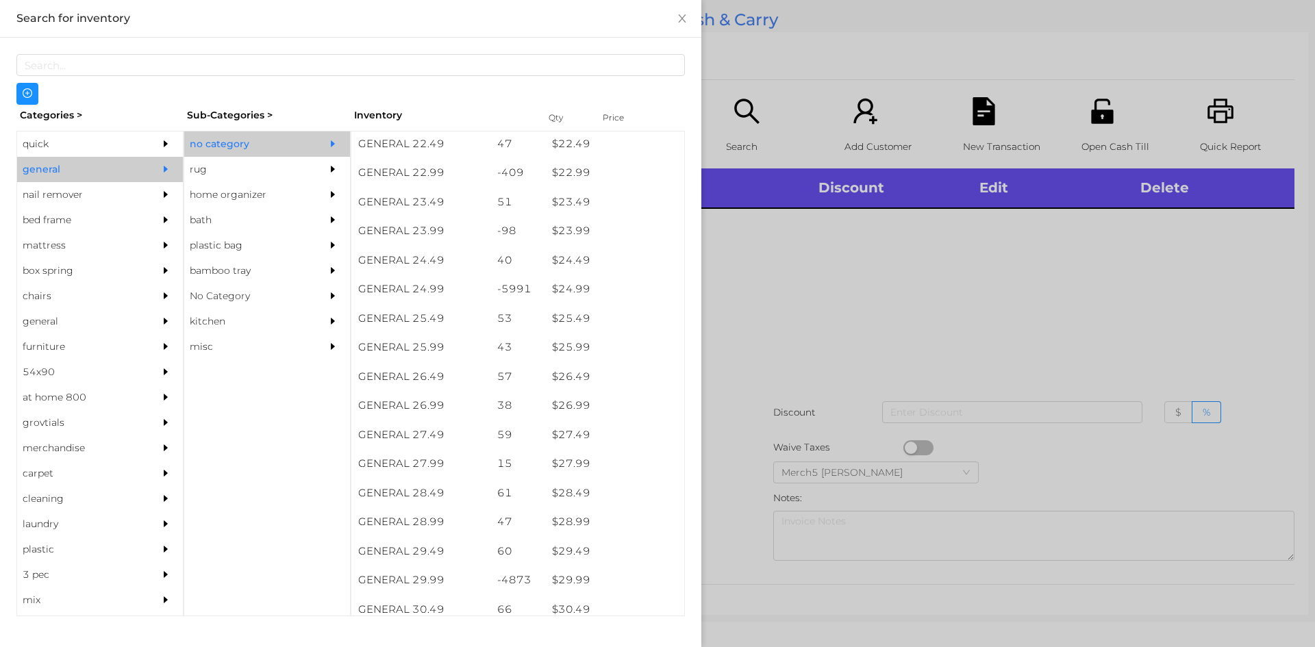
scroll to position [1648, 0]
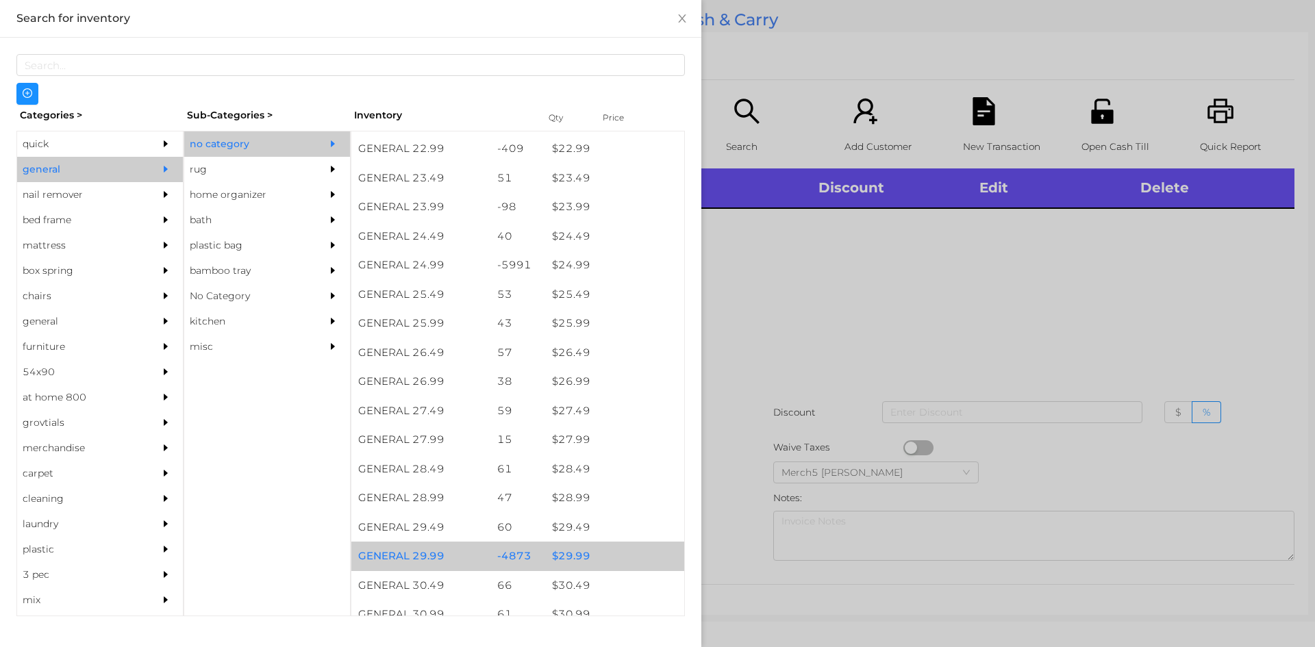
click at [615, 553] on div "$ 29.99" at bounding box center [614, 556] width 139 height 29
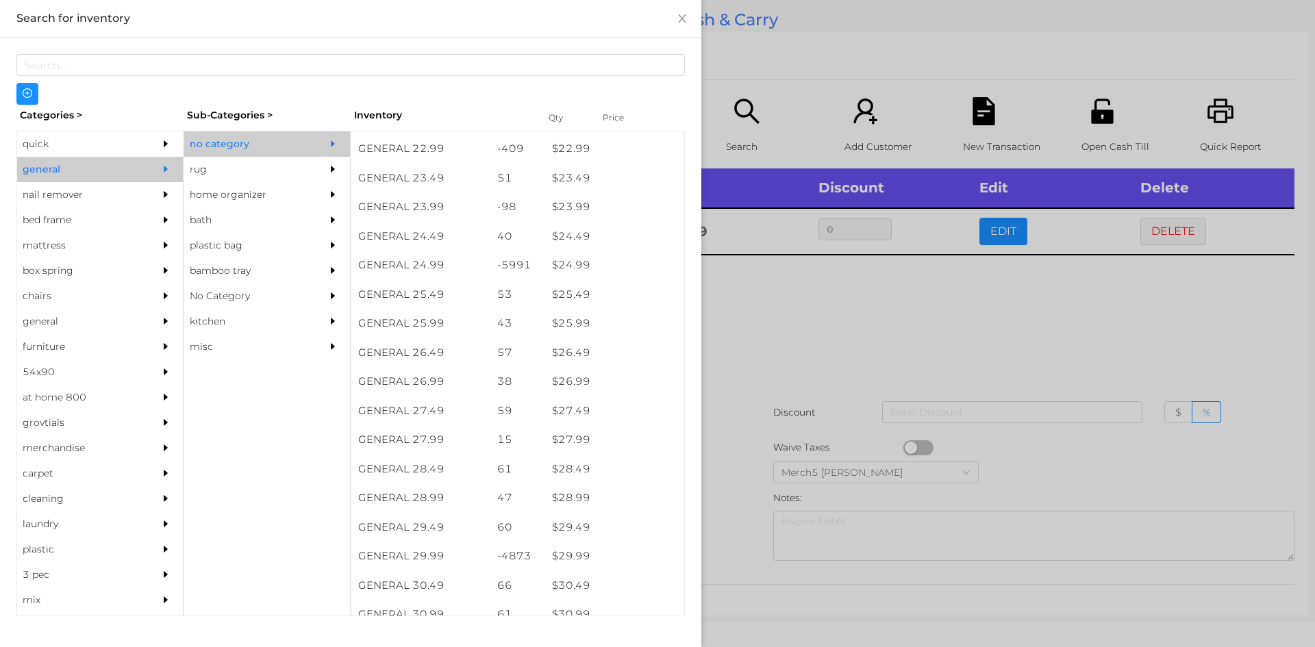
click at [816, 358] on div at bounding box center [657, 323] width 1315 height 647
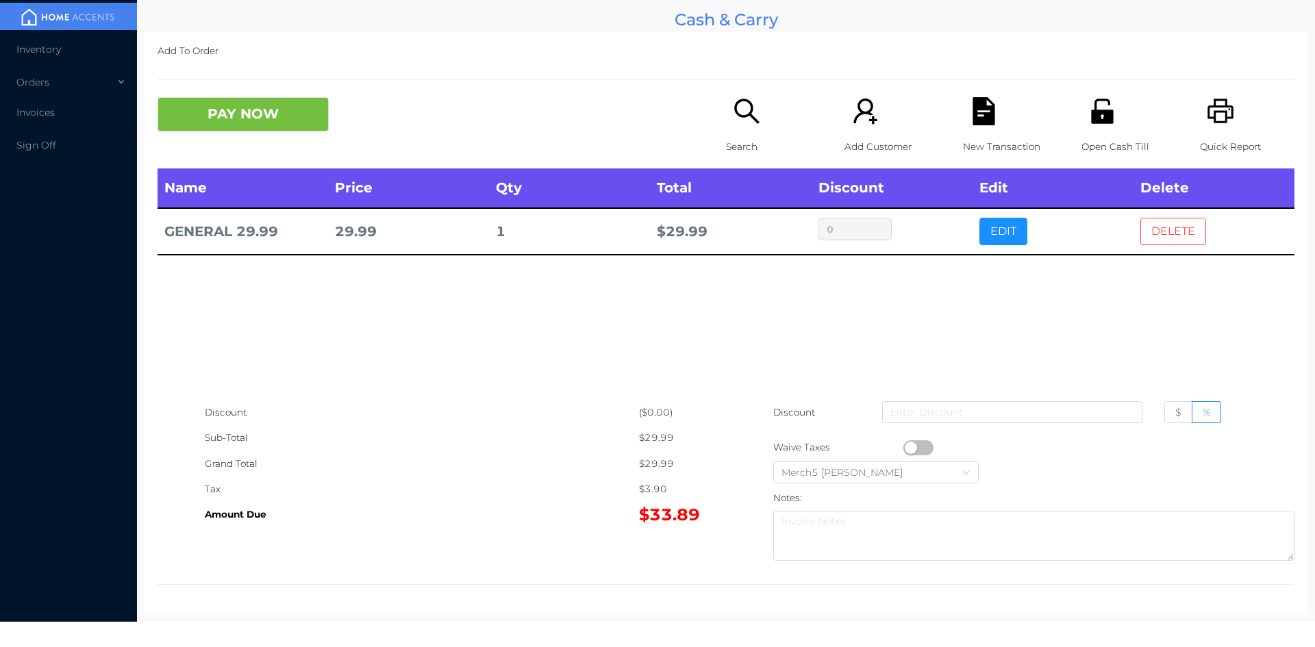
click at [1156, 227] on button "DELETE" at bounding box center [1174, 231] width 66 height 27
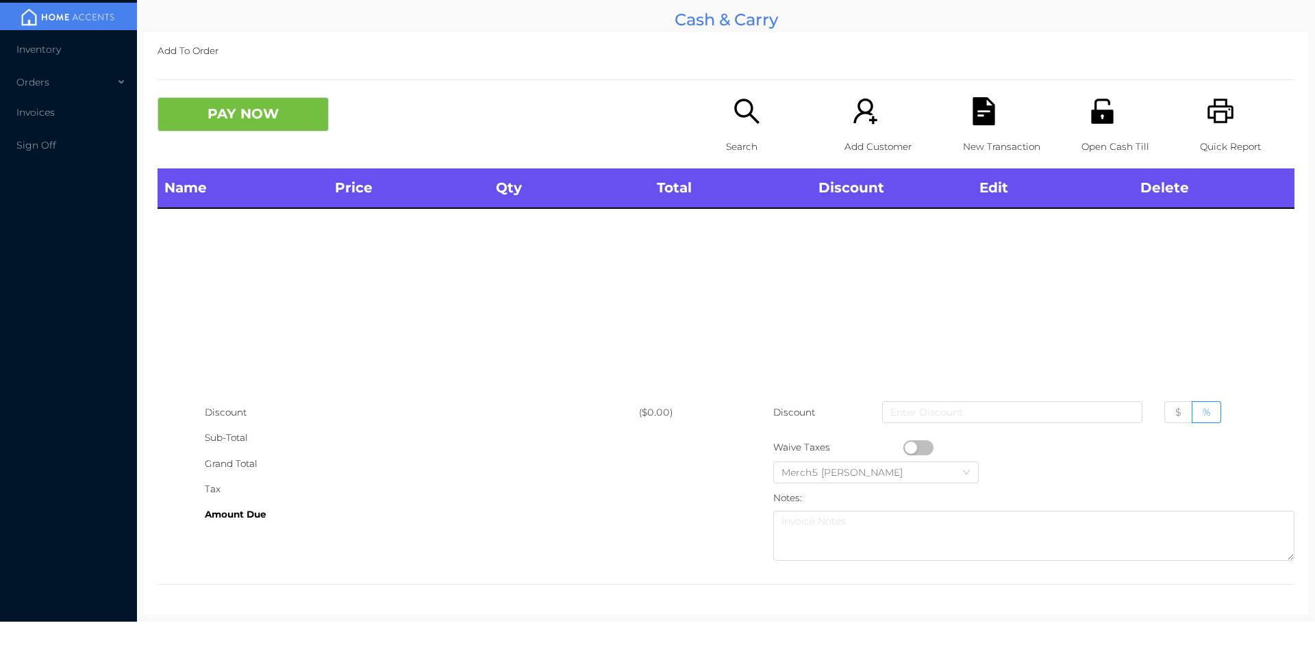
click at [1208, 119] on icon "icon: printer" at bounding box center [1221, 111] width 26 height 25
click at [1213, 104] on icon "icon: printer" at bounding box center [1221, 111] width 28 height 28
